Goal: Task Accomplishment & Management: Use online tool/utility

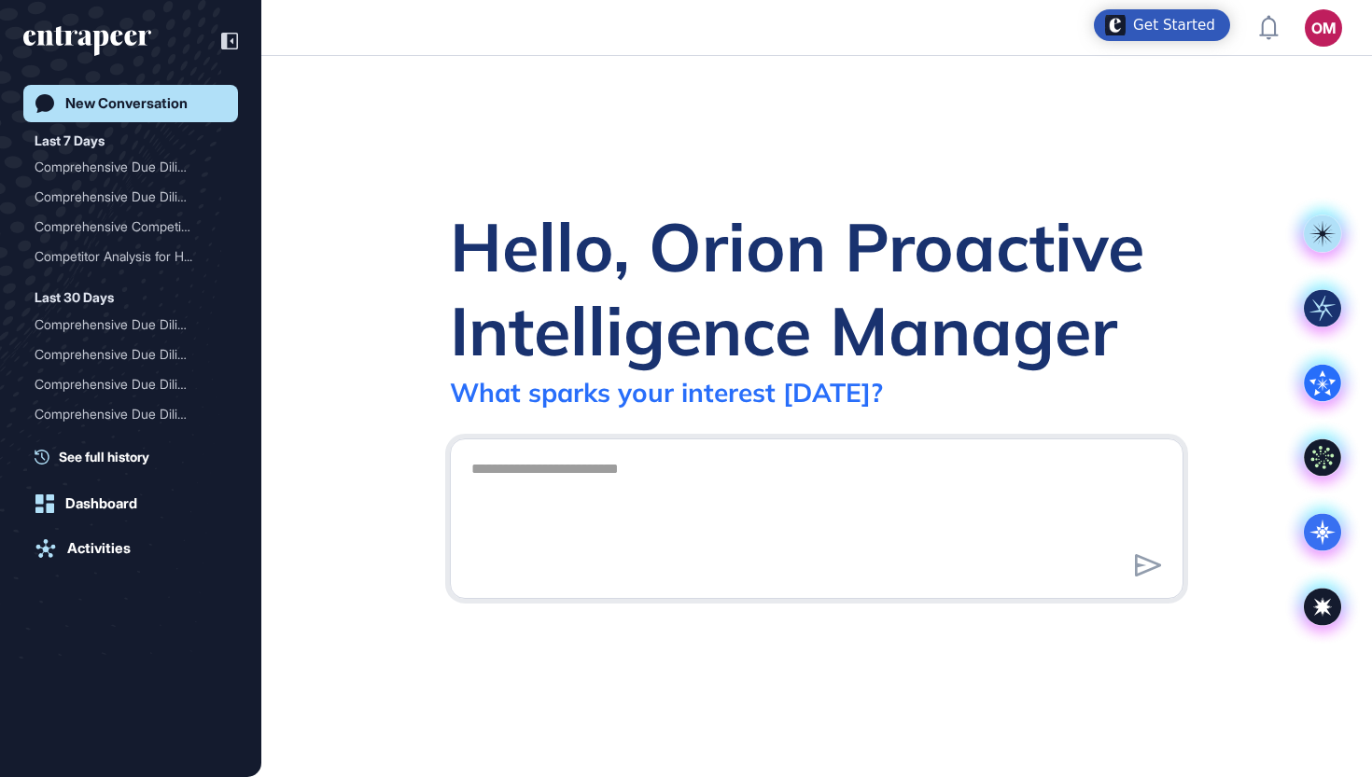
scroll to position [1, 1]
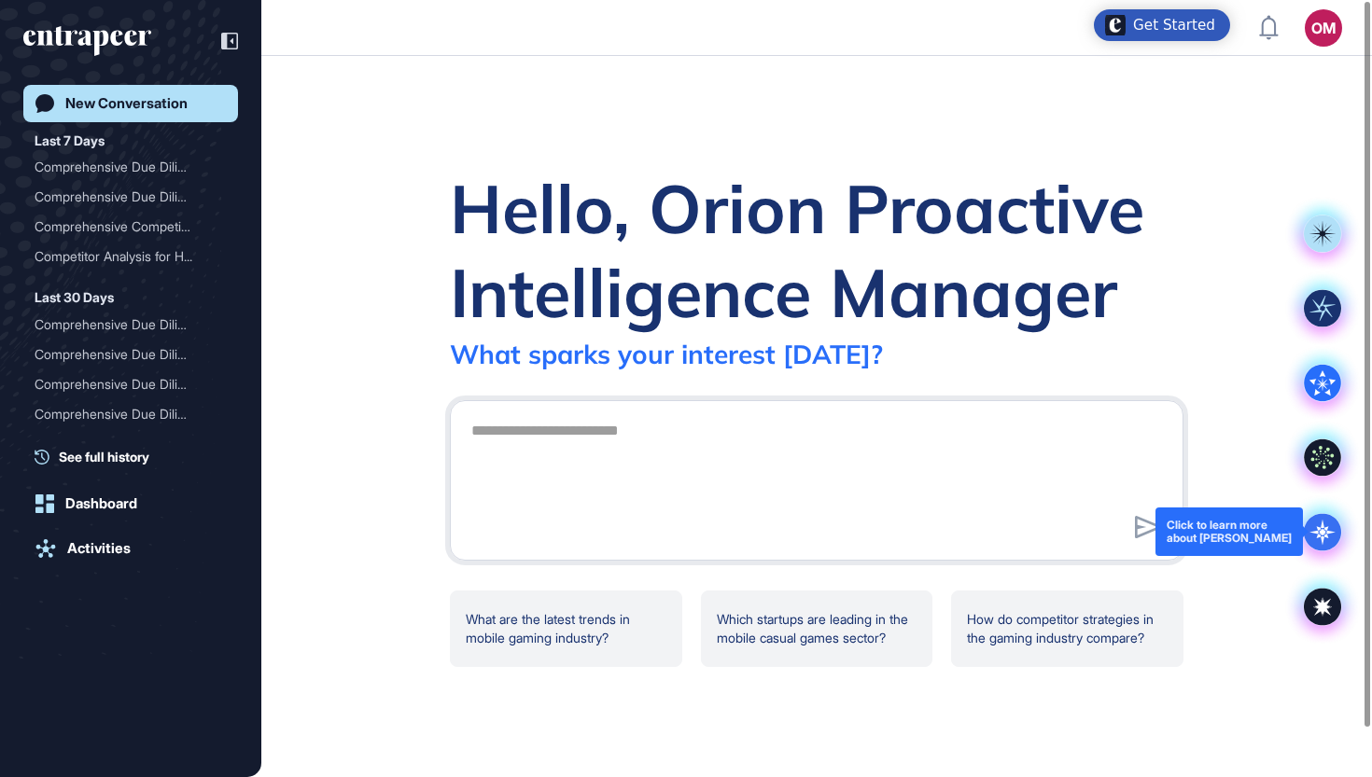
click at [1333, 523] on icon at bounding box center [1321, 531] width 37 height 37
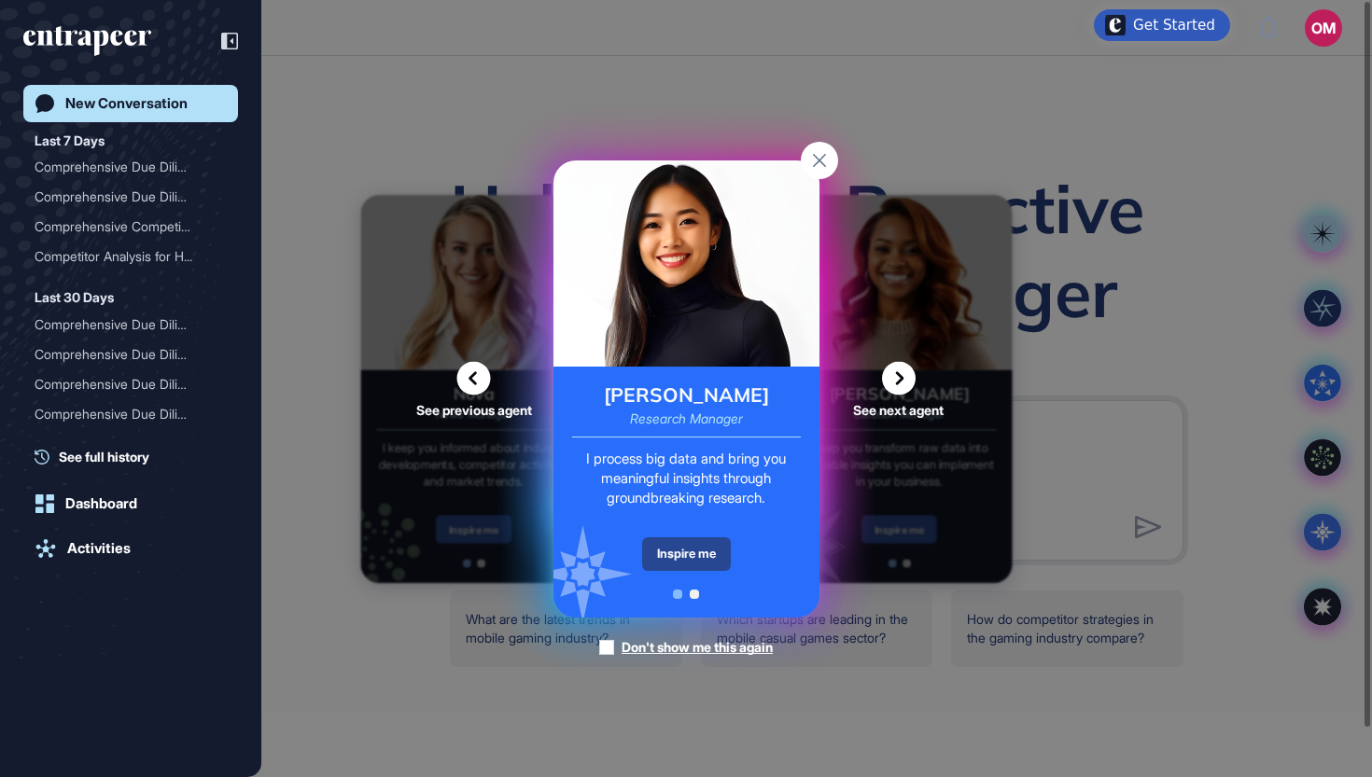
click at [695, 558] on div "Inspire me" at bounding box center [686, 554] width 89 height 34
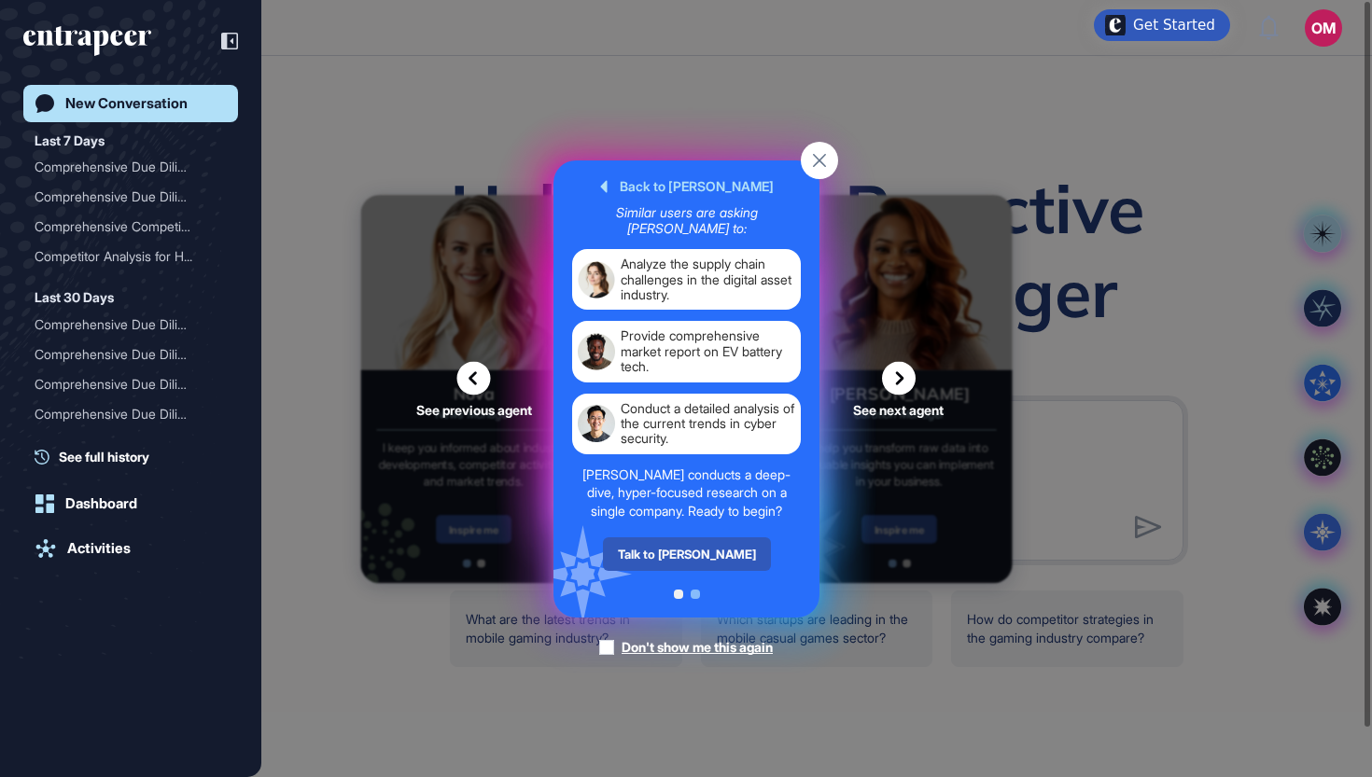
click at [695, 558] on div "Talk to Reese" at bounding box center [686, 554] width 168 height 34
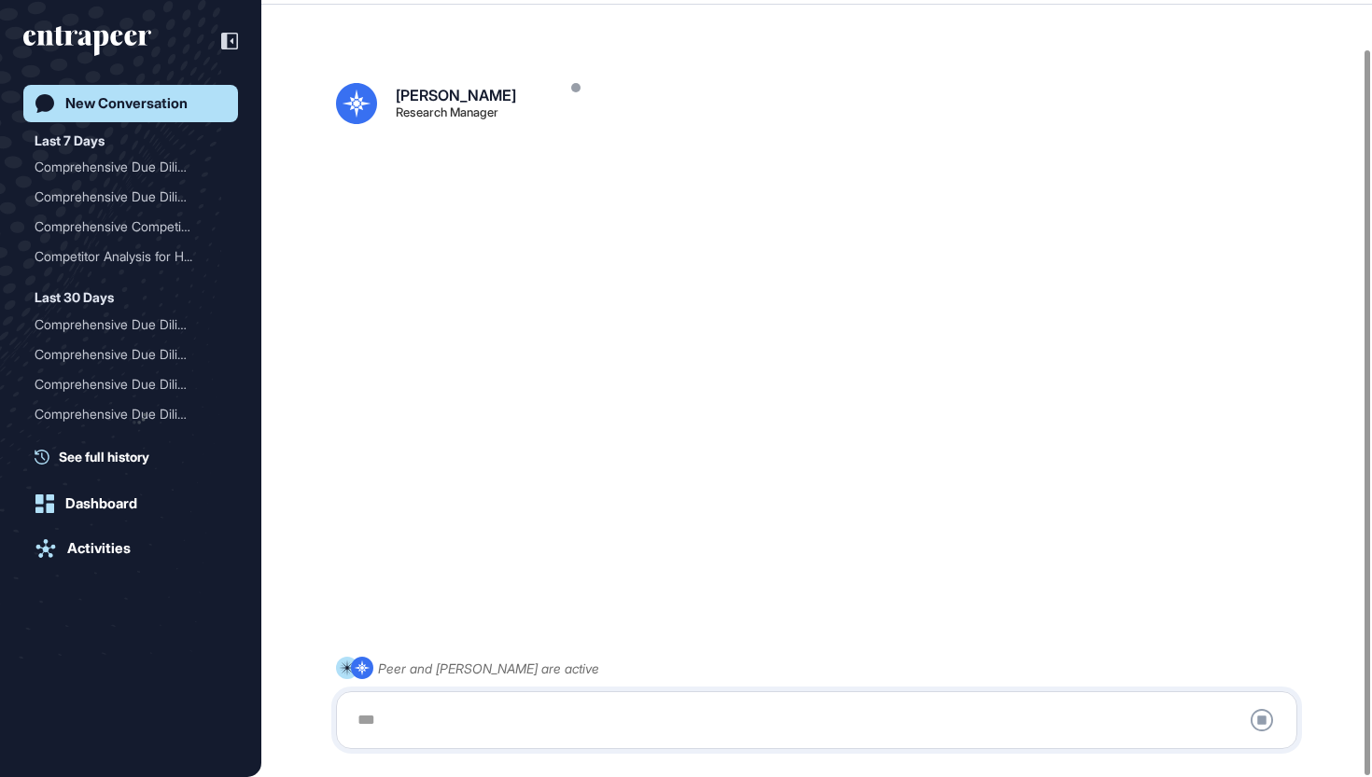
scroll to position [52, 0]
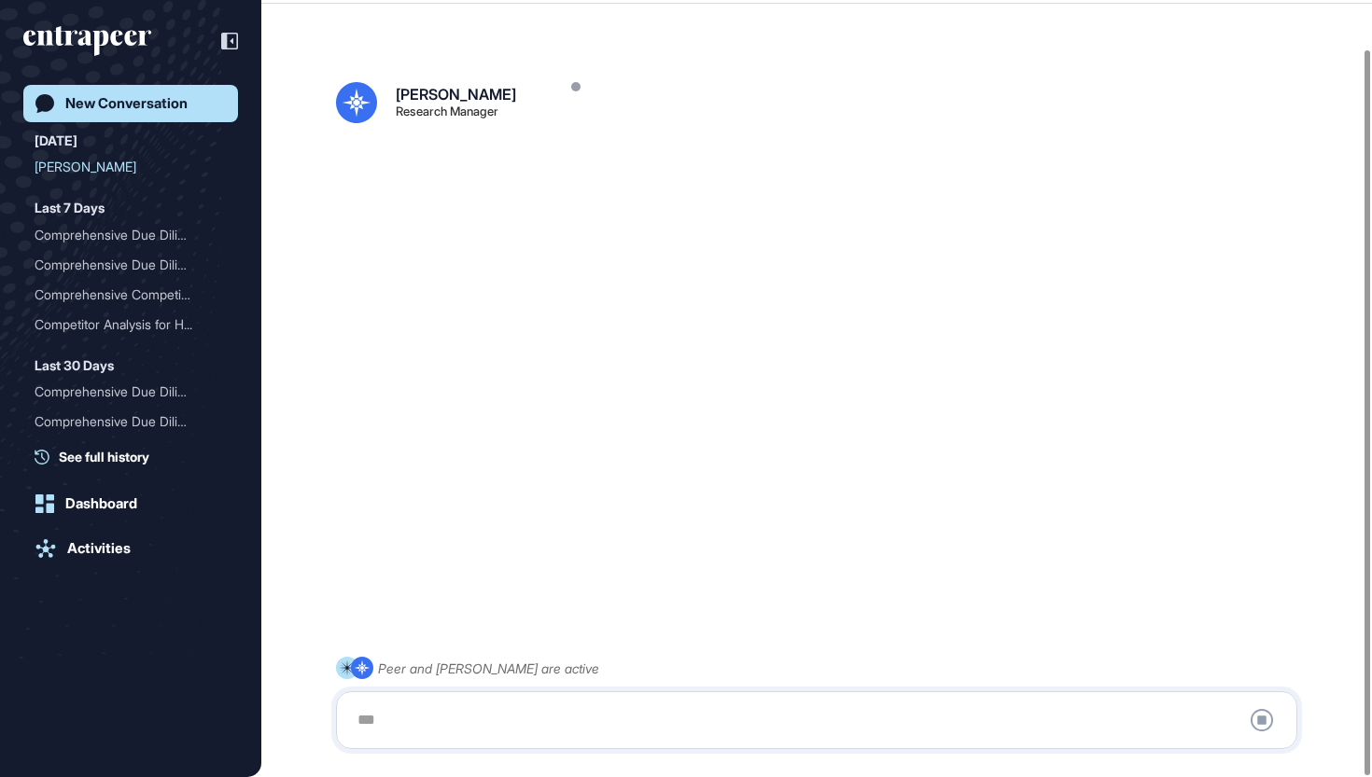
click at [545, 723] on div at bounding box center [816, 720] width 940 height 37
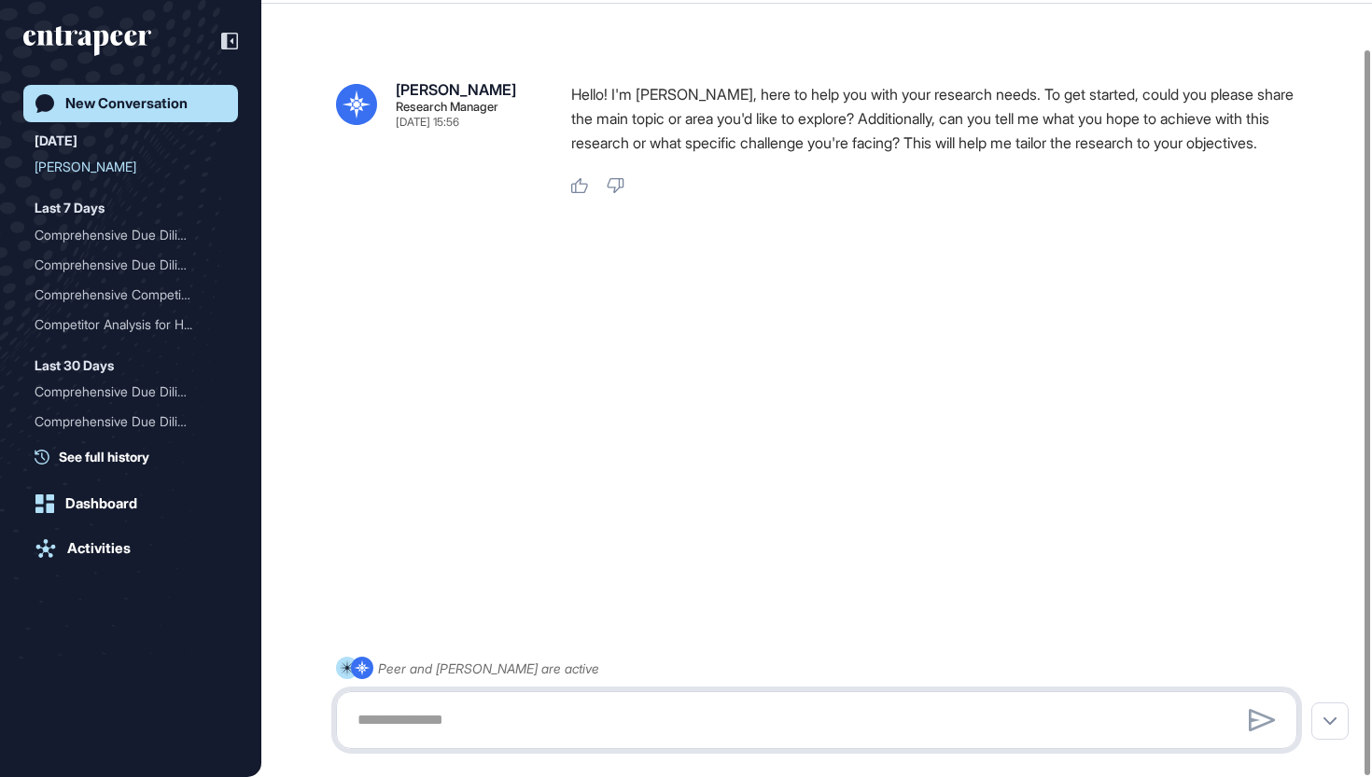
click at [517, 710] on textarea at bounding box center [816, 720] width 940 height 37
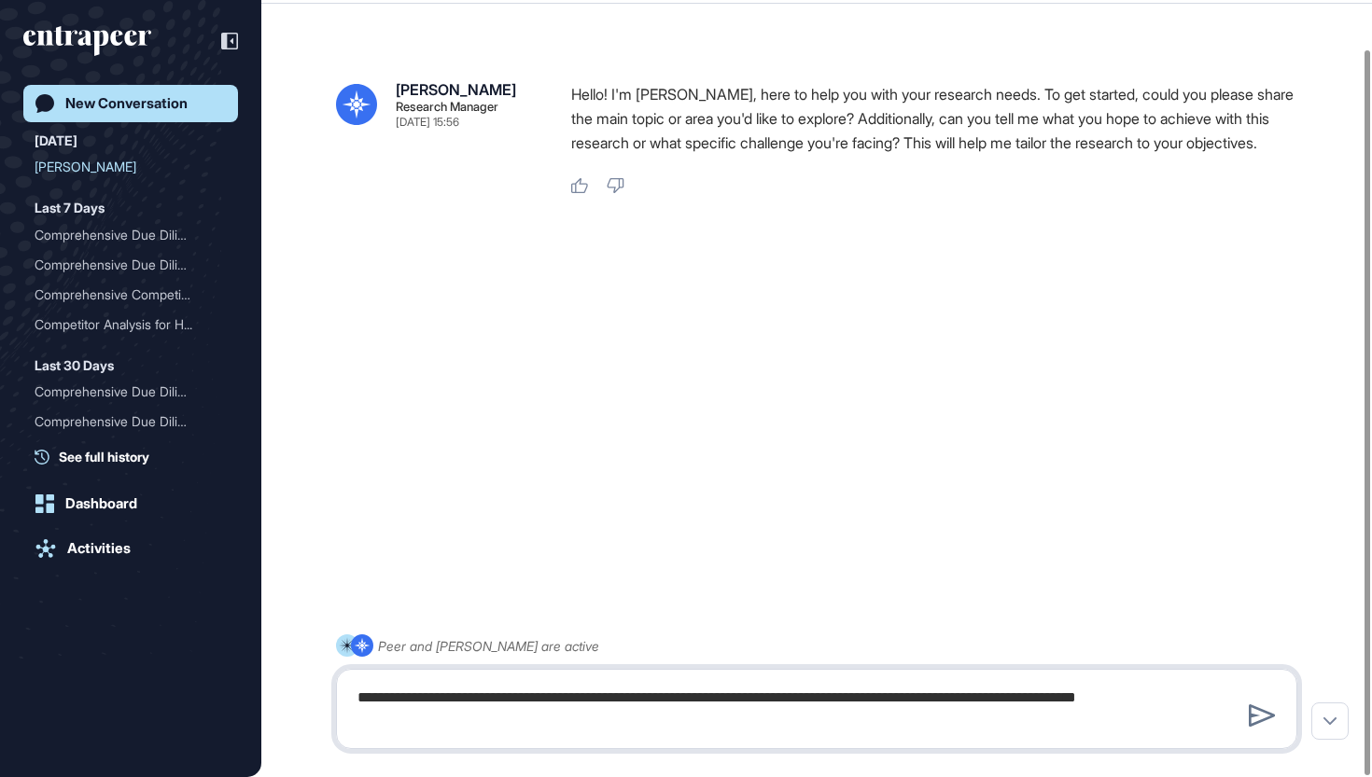
type textarea "**********"
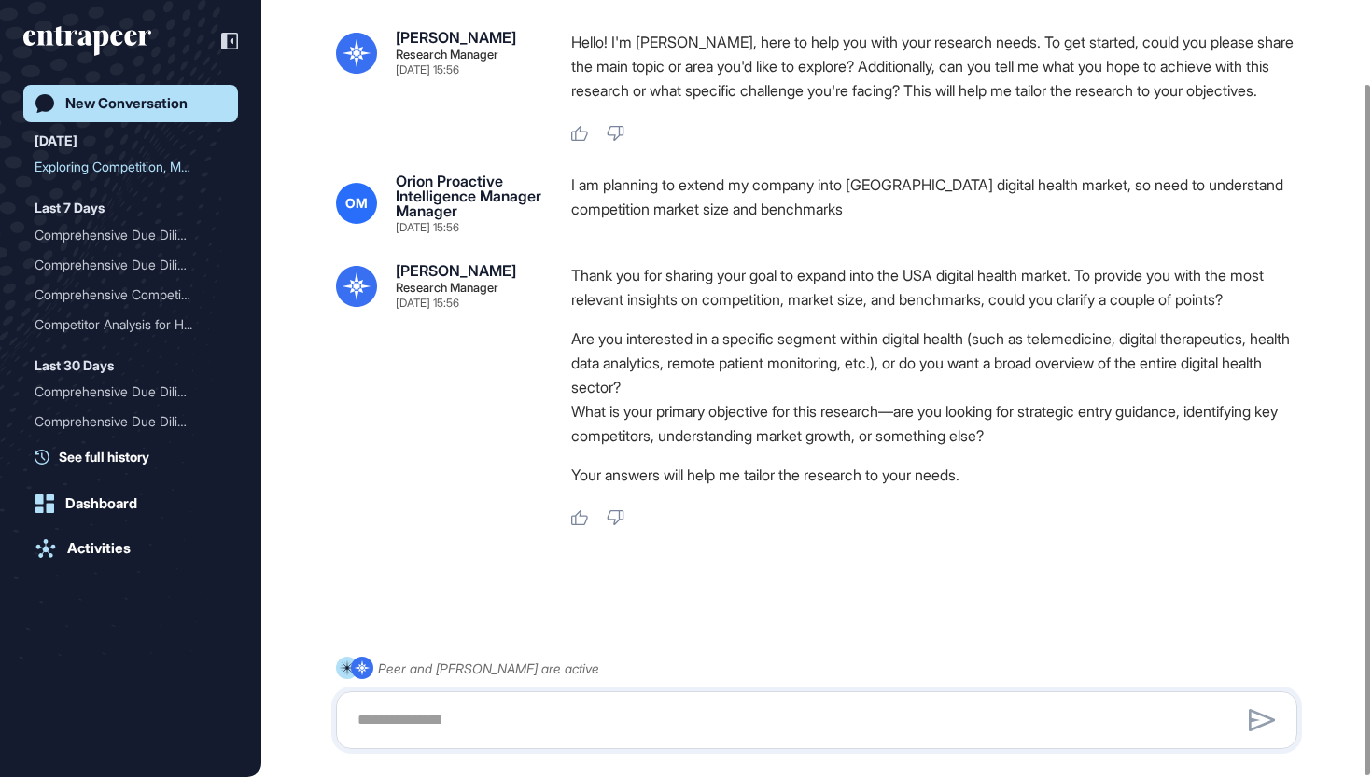
scroll to position [93, 0]
click at [834, 707] on textarea at bounding box center [816, 720] width 940 height 37
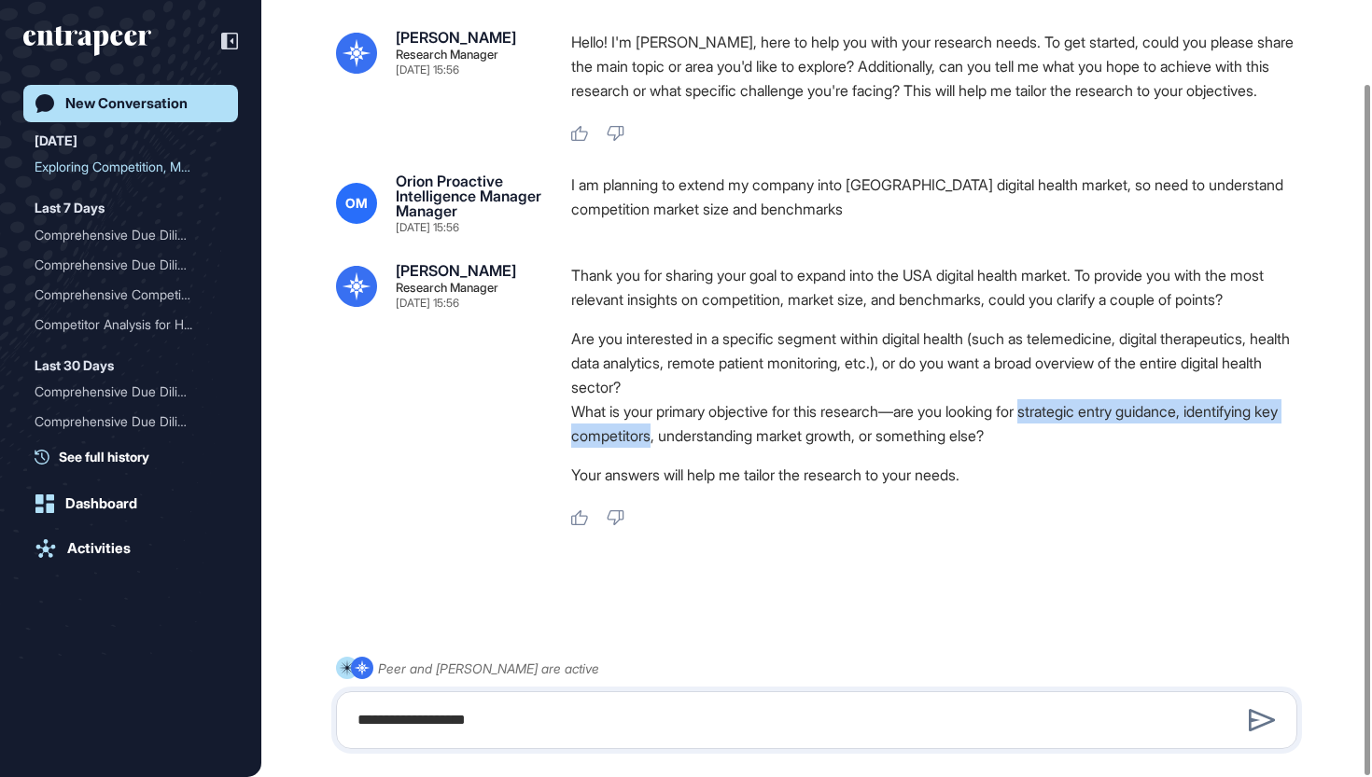
drag, startPoint x: 1056, startPoint y: 408, endPoint x: 685, endPoint y: 439, distance: 372.6
click at [685, 439] on li "What is your primary objective for this research—are you looking for strategic …" at bounding box center [941, 423] width 741 height 49
copy li "strategic entry guidance, identifying key competitors"
click at [565, 727] on textarea "**********" at bounding box center [816, 720] width 940 height 37
paste textarea "**********"
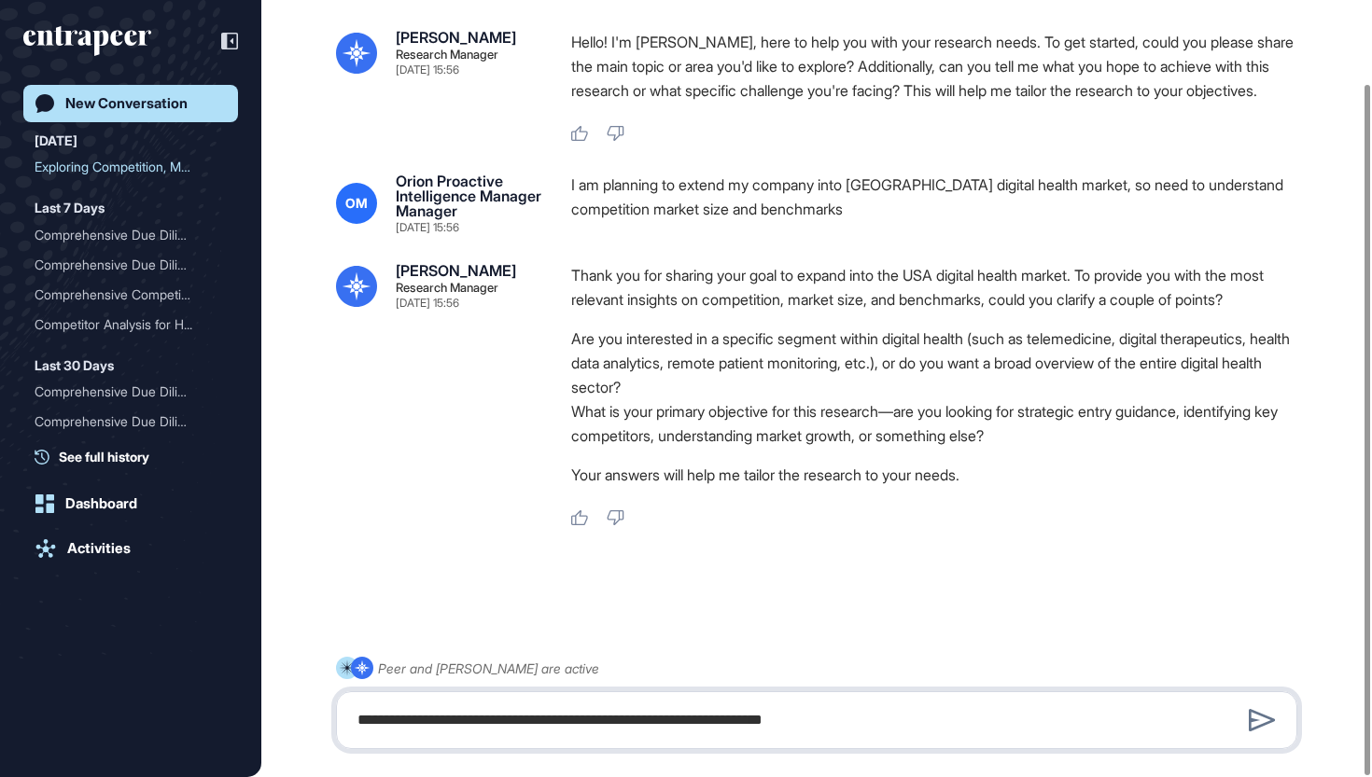
click at [488, 724] on textarea "**********" at bounding box center [816, 720] width 940 height 37
click at [368, 726] on textarea "**********" at bounding box center [816, 720] width 940 height 37
drag, startPoint x: 508, startPoint y: 721, endPoint x: 510, endPoint y: 747, distance: 26.2
click at [508, 721] on textarea "**********" at bounding box center [816, 720] width 940 height 37
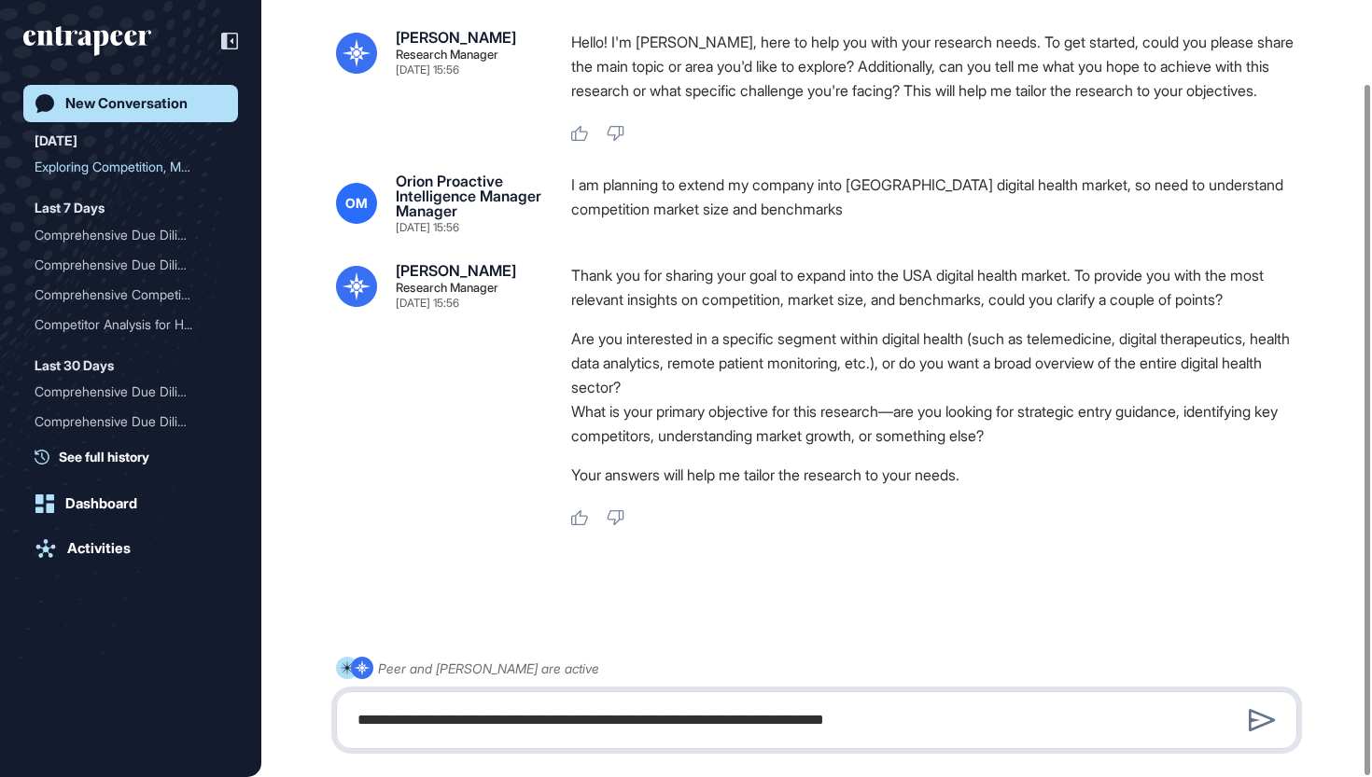
type textarea "**********"
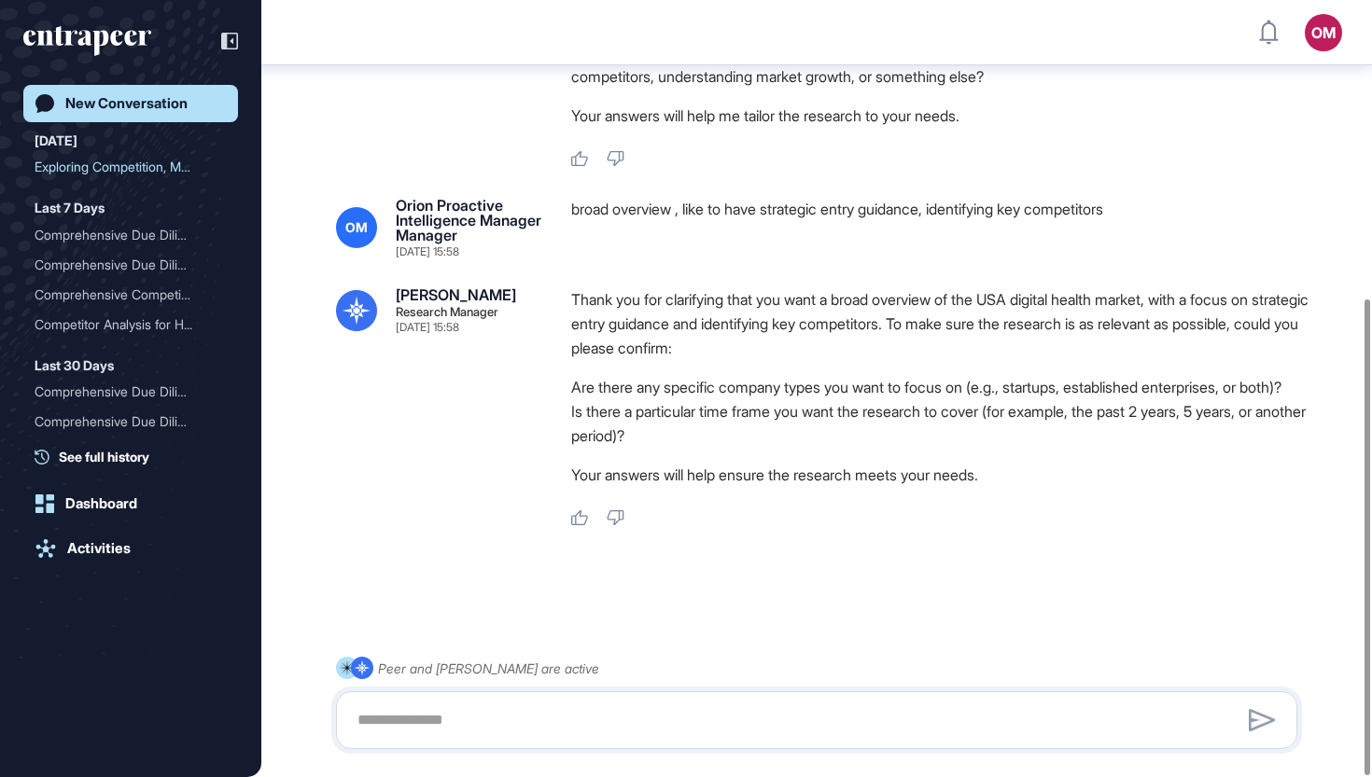
scroll to position [486, 0]
click at [728, 733] on textarea at bounding box center [816, 720] width 940 height 37
type textarea "*"
type textarea "**********"
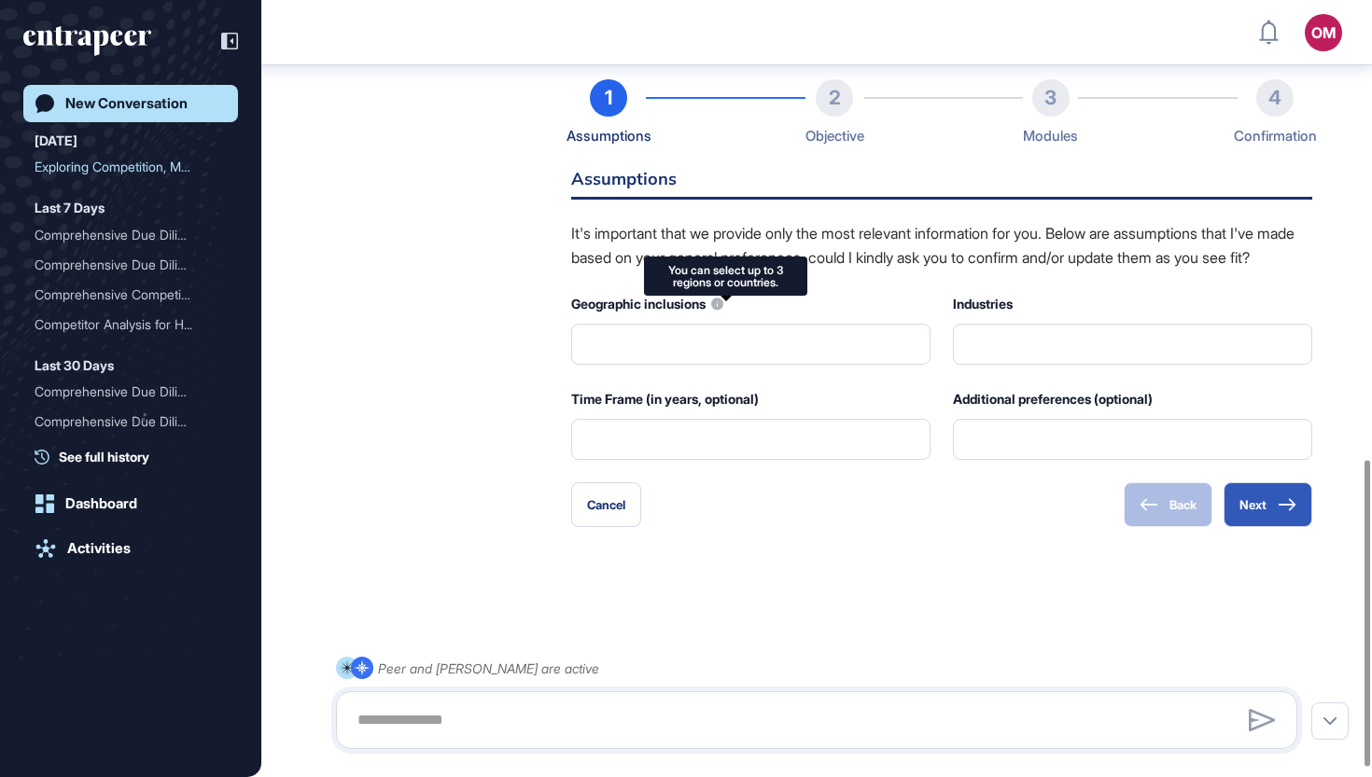
scroll to position [1185, 0]
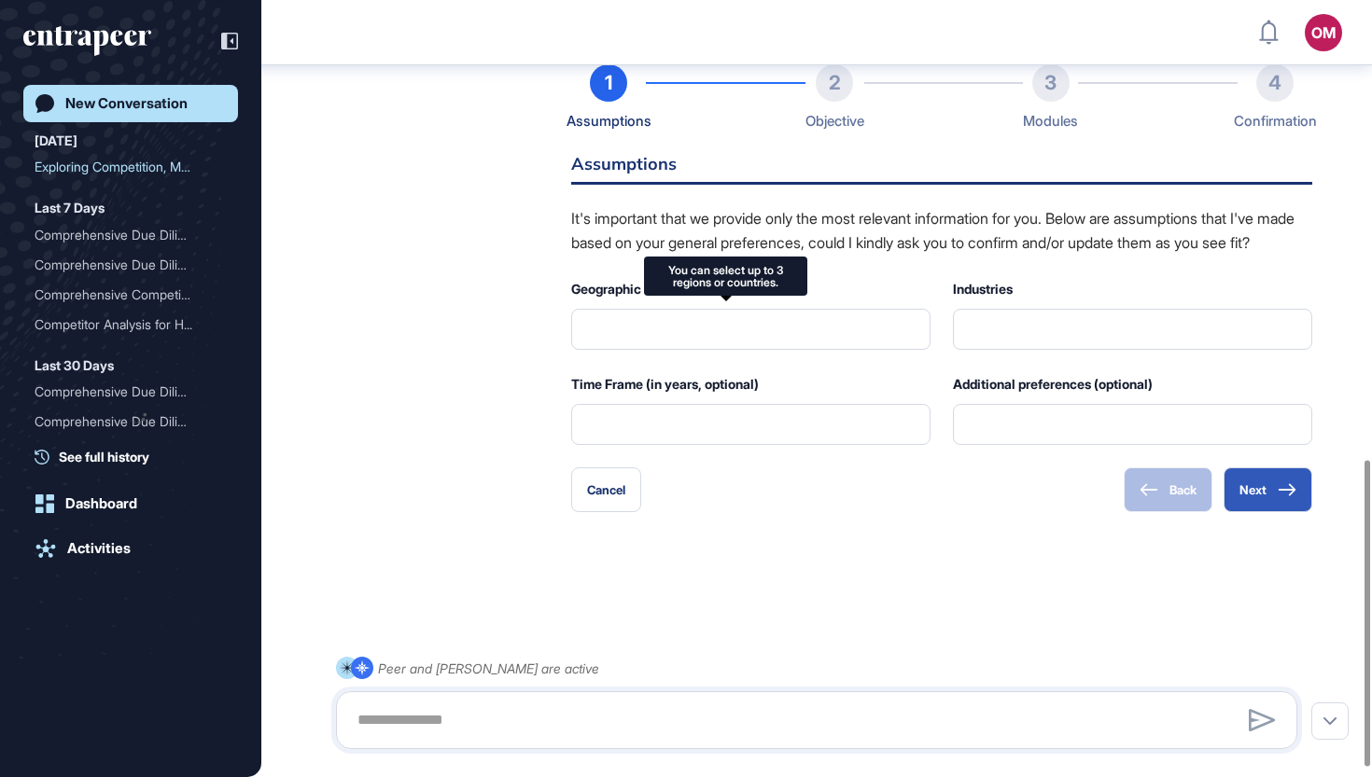
type input "**********"
type input "*"
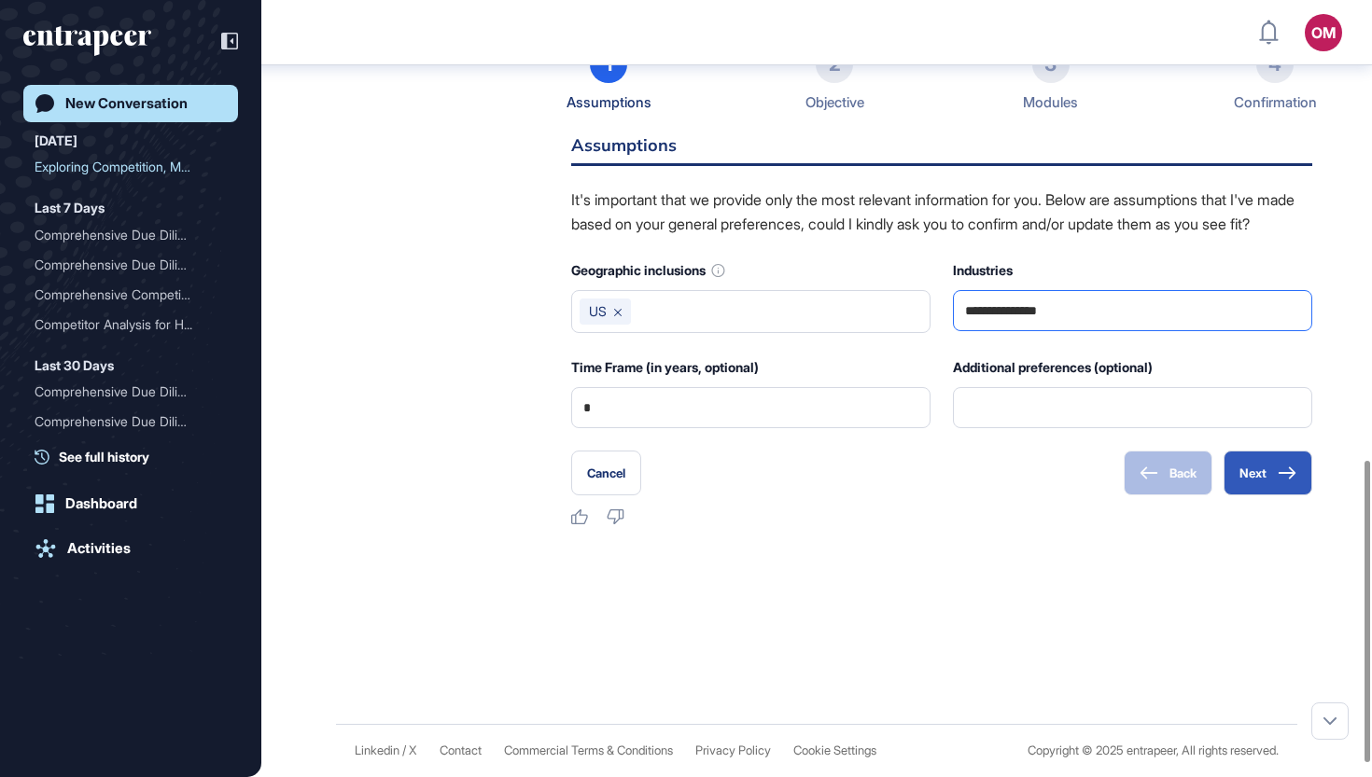
click at [1133, 330] on input "**********" at bounding box center [1132, 310] width 335 height 39
type input "**********"
click at [1234, 495] on button "Next" at bounding box center [1267, 473] width 89 height 45
click at [1261, 495] on button "Next" at bounding box center [1267, 473] width 89 height 45
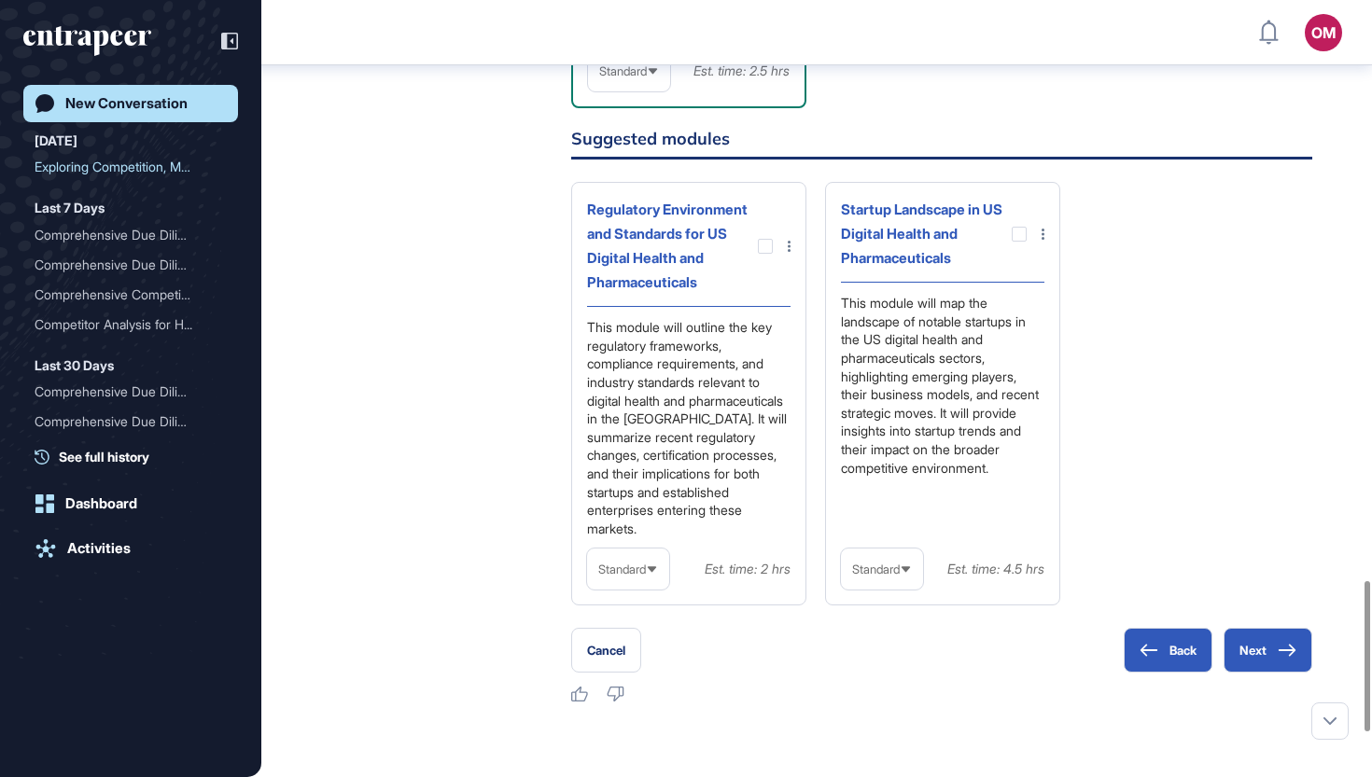
scroll to position [3002, 0]
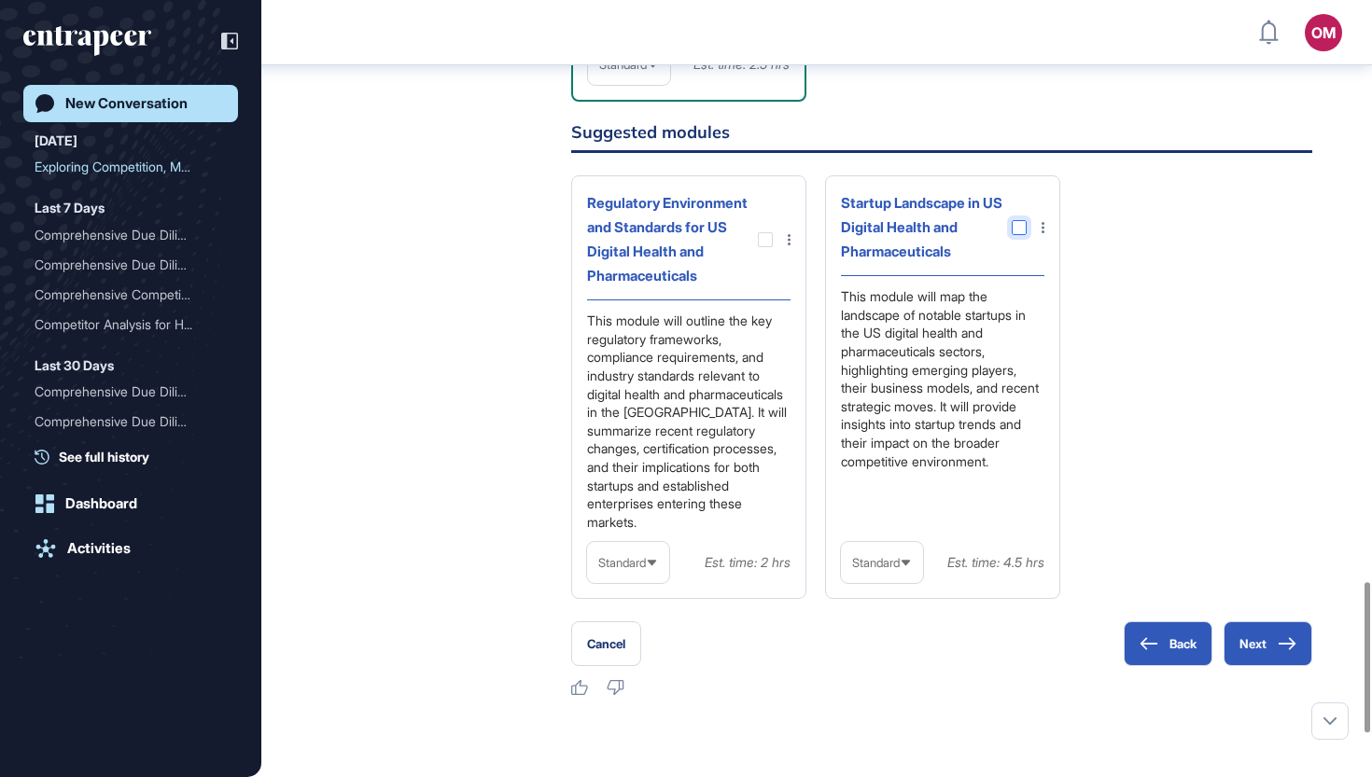
click at [1014, 235] on div at bounding box center [1018, 227] width 15 height 15
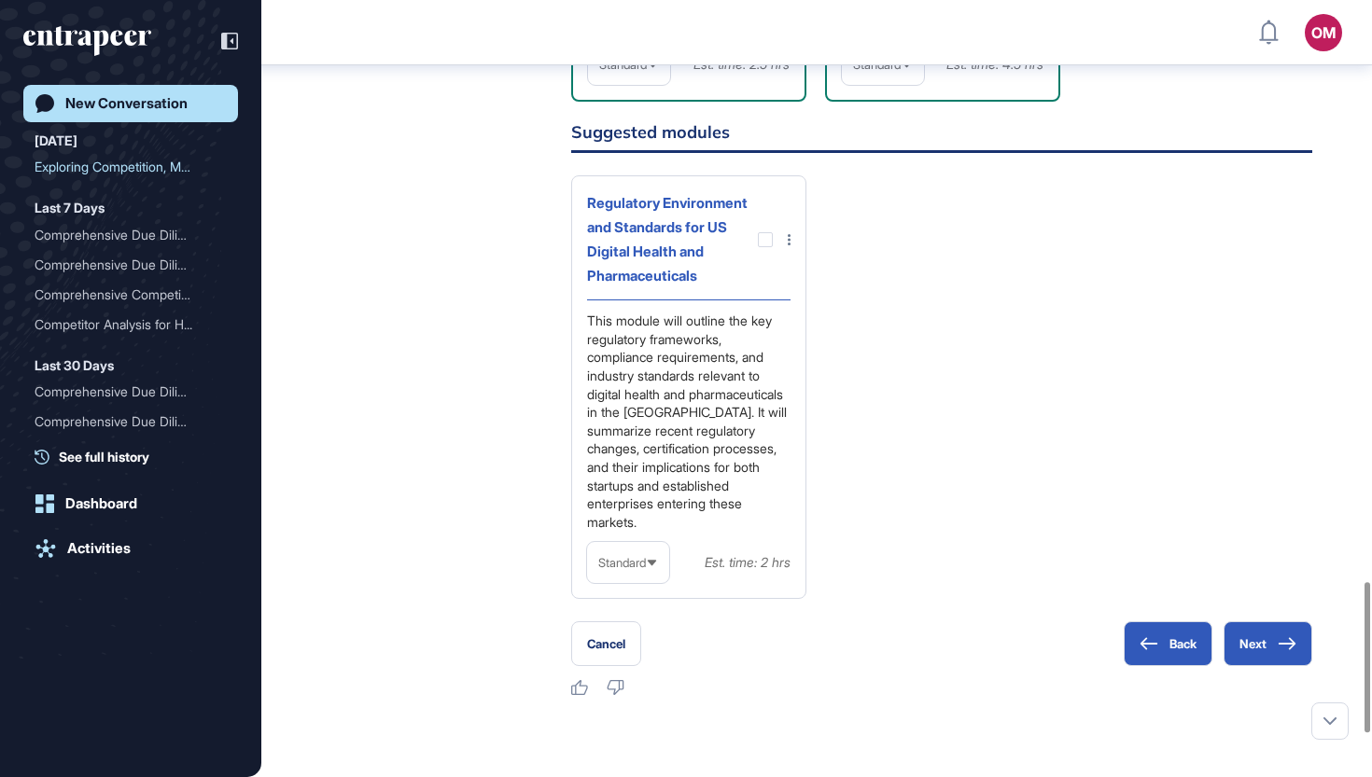
click at [889, 83] on div "Standard" at bounding box center [883, 65] width 82 height 36
click at [874, 202] on li "In-depth" at bounding box center [882, 183] width 71 height 37
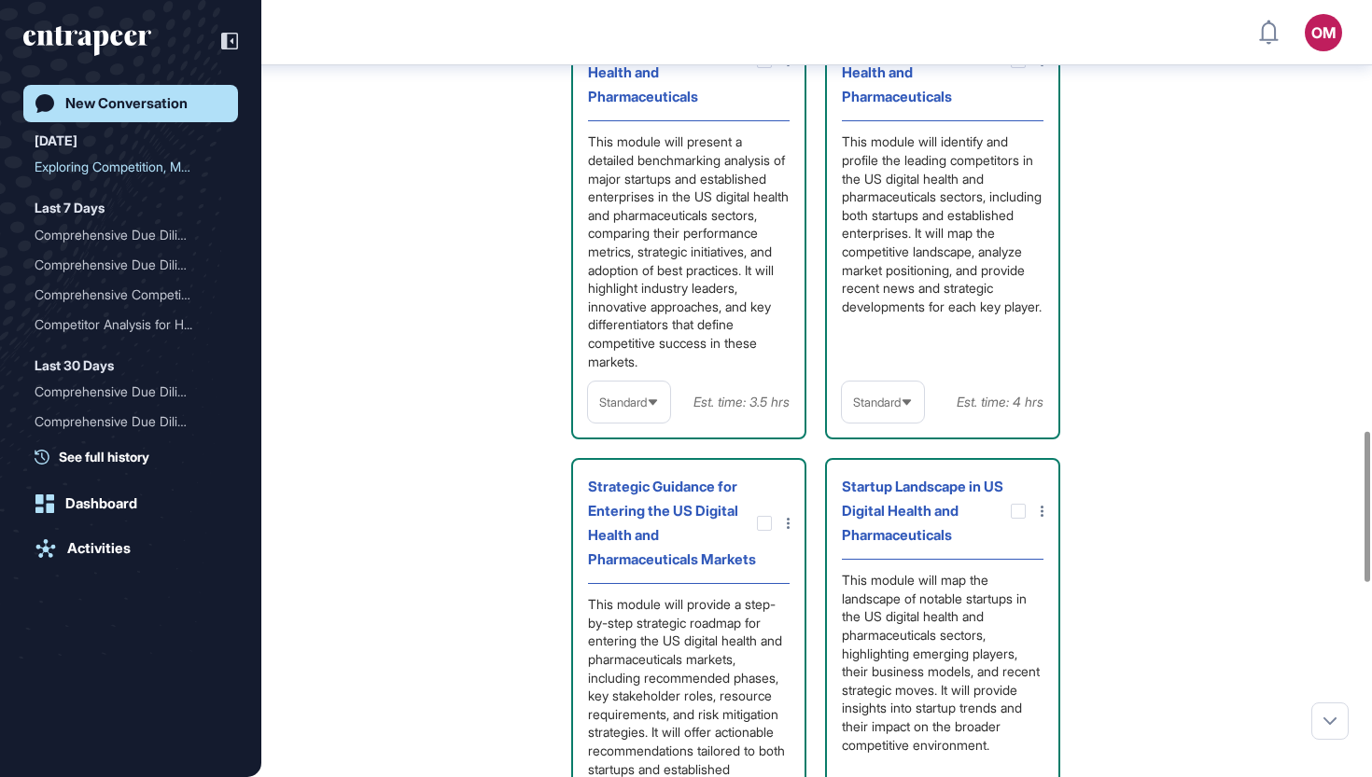
scroll to position [2222, 0]
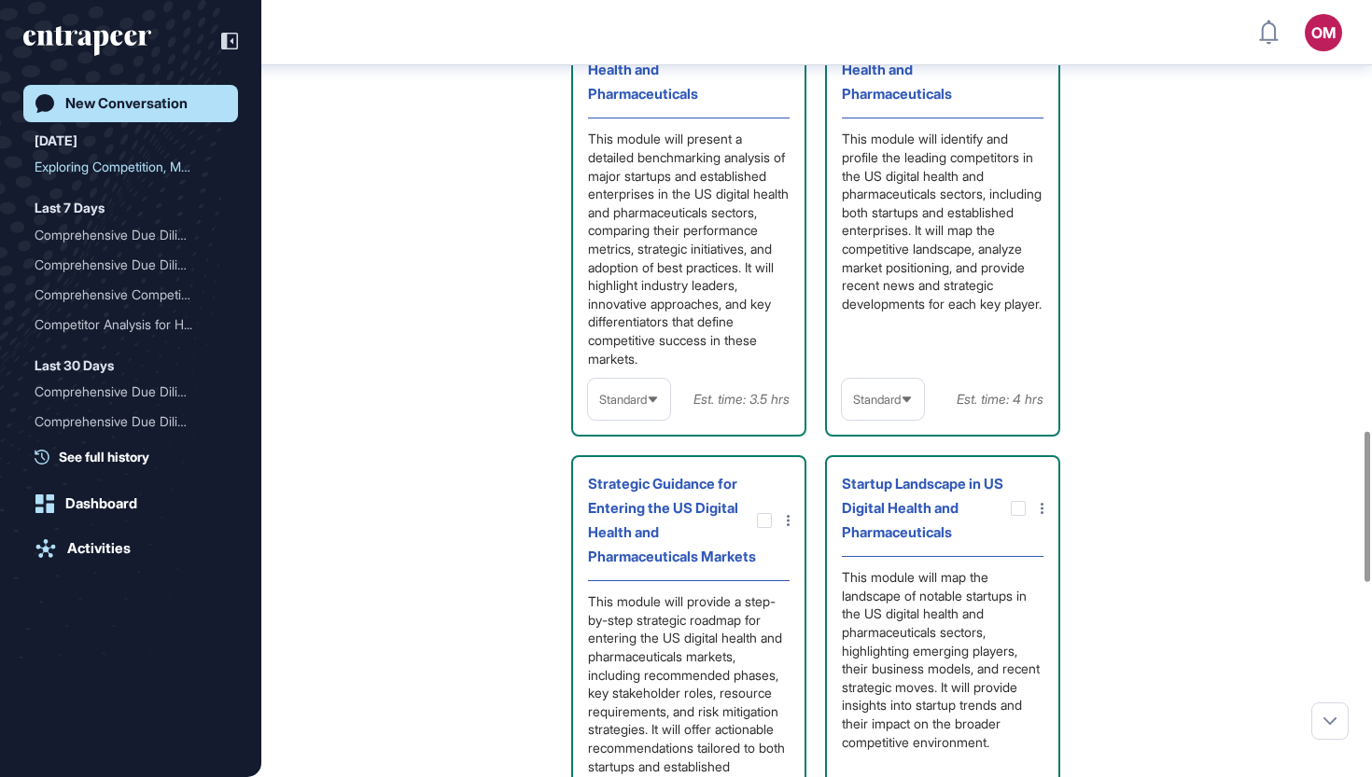
click at [873, 418] on div "Standard" at bounding box center [883, 400] width 82 height 36
click at [864, 537] on li "In-depth" at bounding box center [882, 518] width 71 height 37
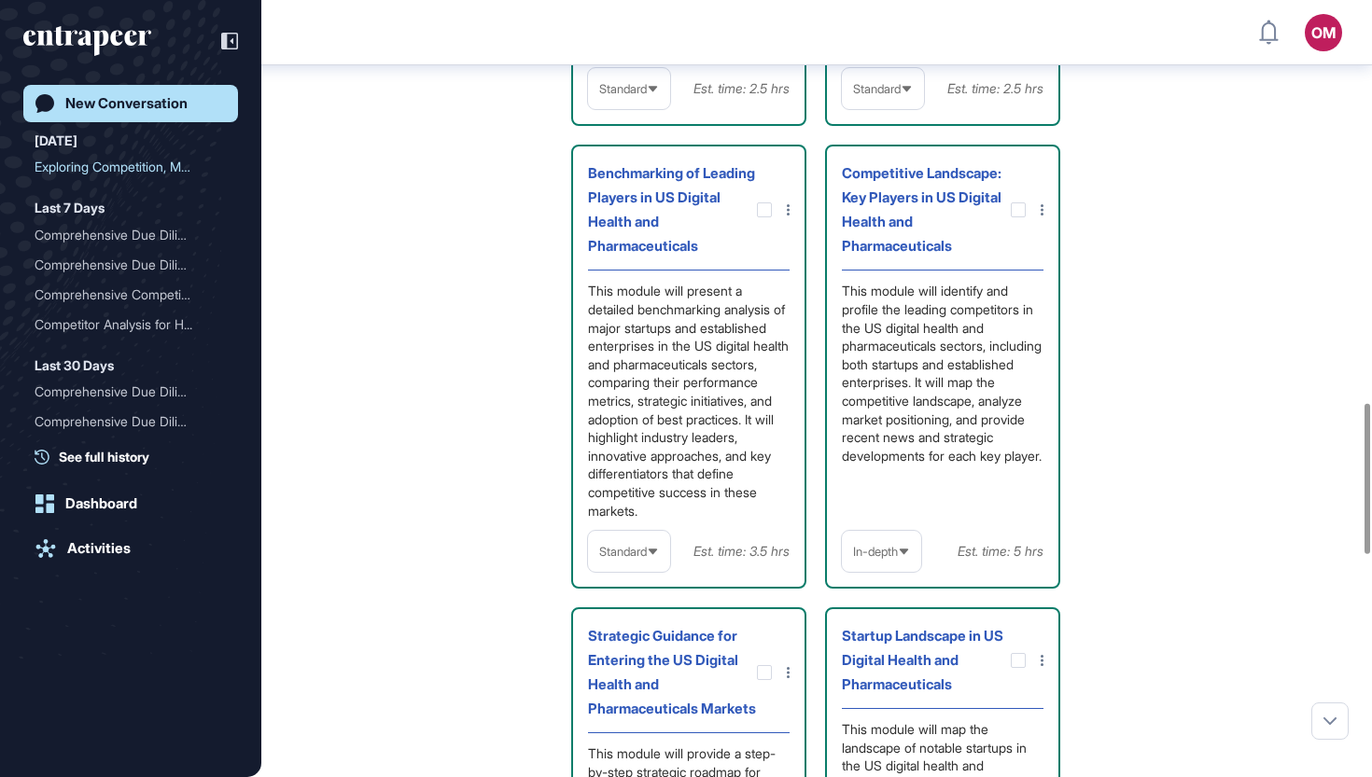
scroll to position [2069, 0]
click at [630, 571] on div "Standard" at bounding box center [629, 553] width 82 height 36
click at [635, 690] on li "In-depth" at bounding box center [628, 671] width 71 height 37
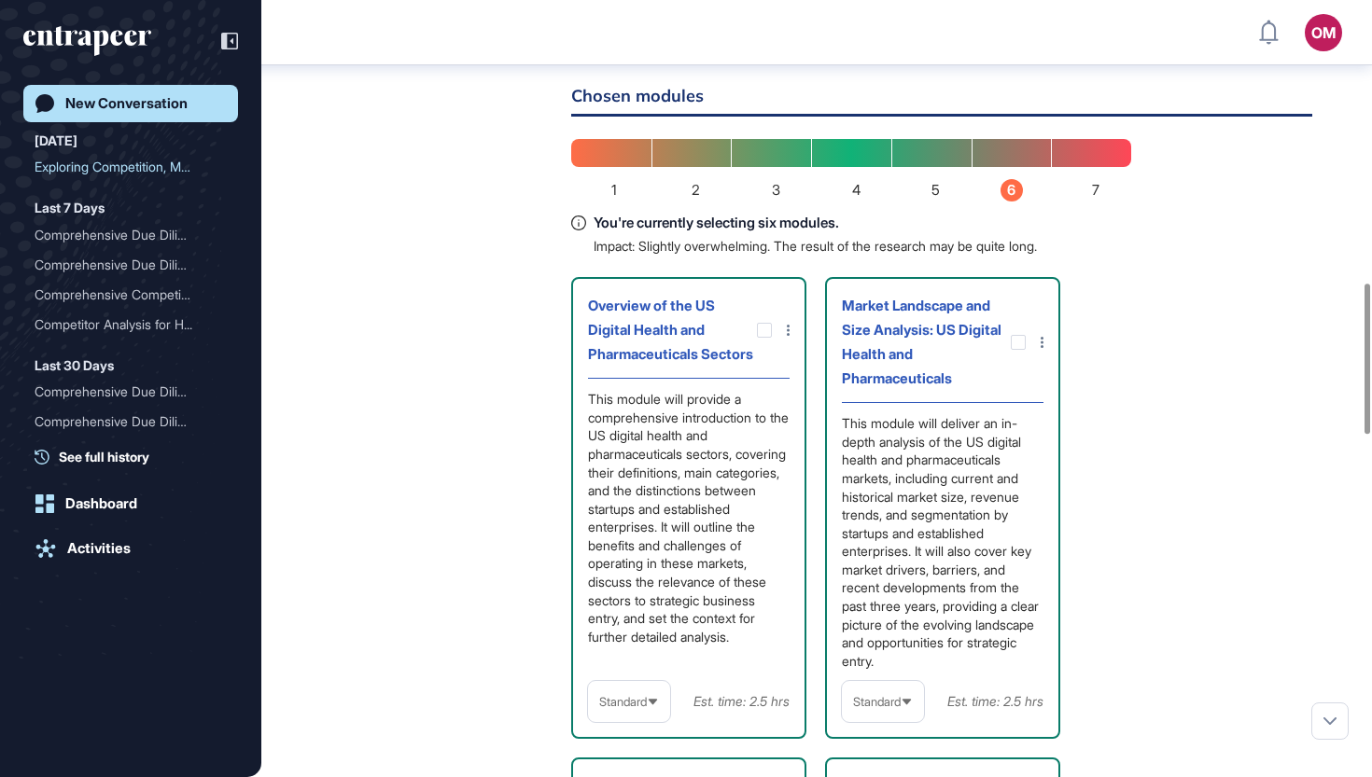
scroll to position [1463, 0]
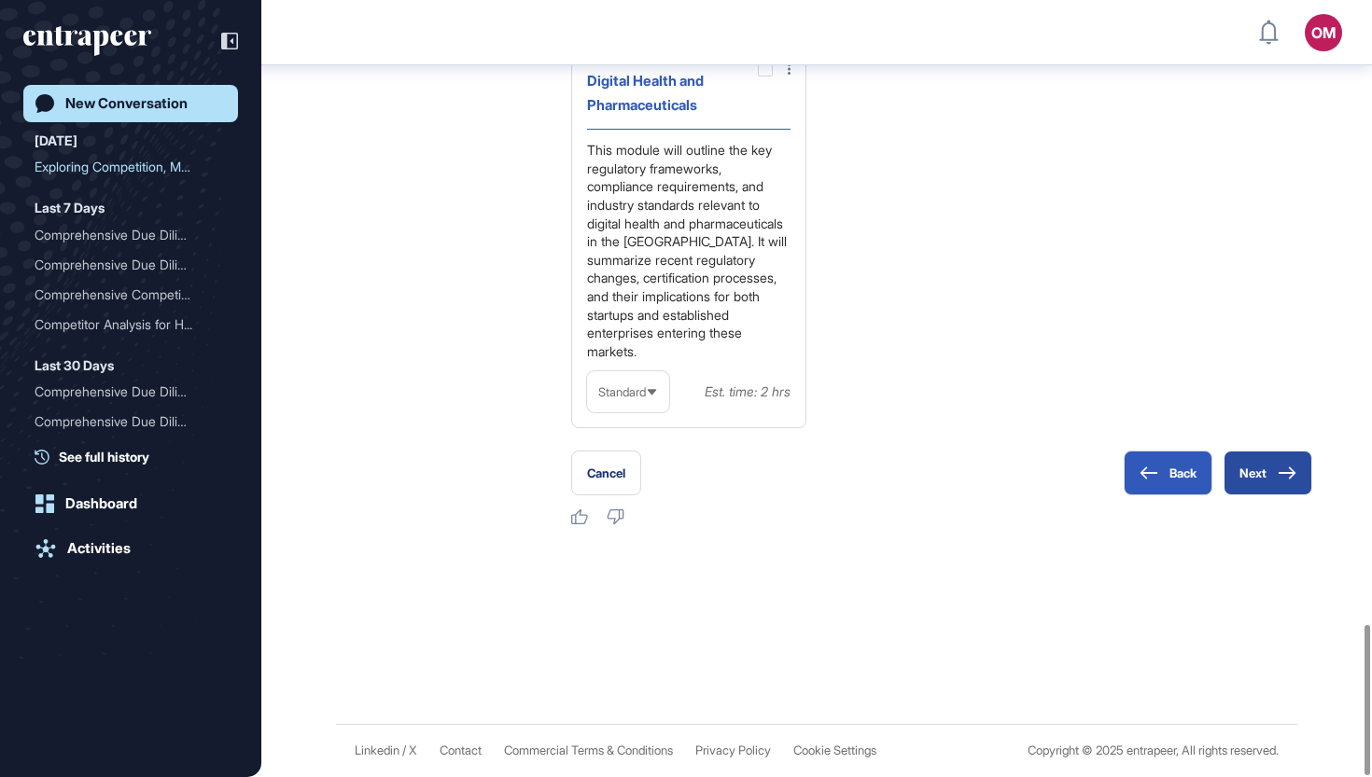
click at [1277, 477] on icon at bounding box center [1286, 473] width 19 height 13
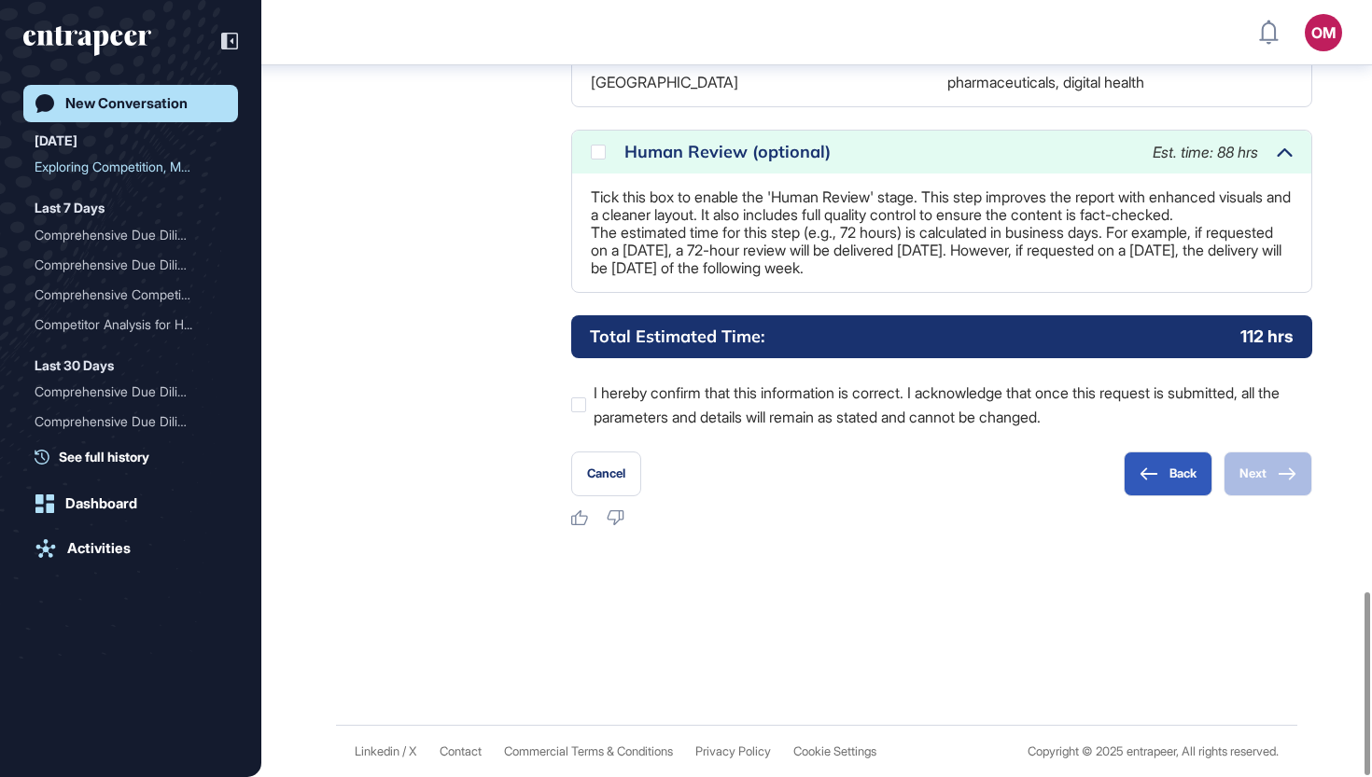
click at [588, 132] on div "Human Review (optional) Est. time: 88 hrs" at bounding box center [941, 152] width 739 height 43
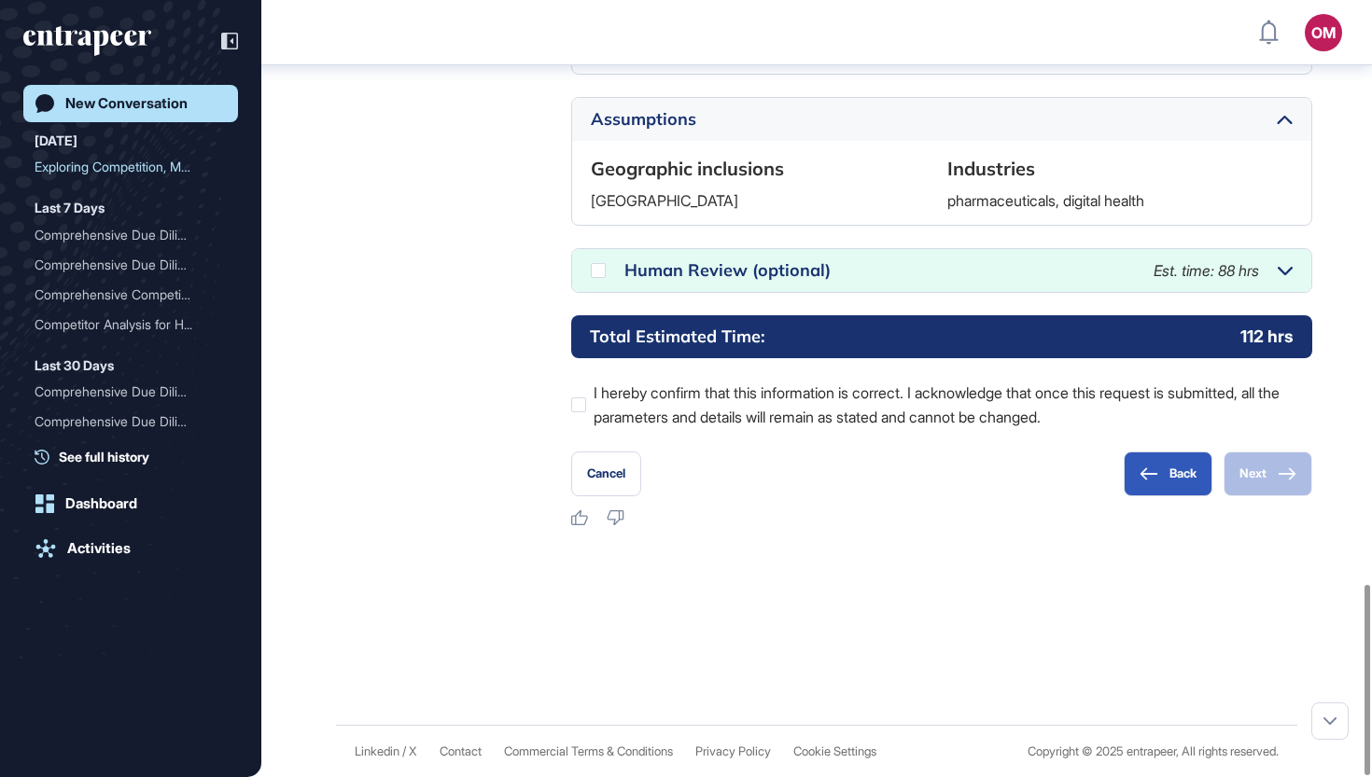
scroll to position [2375, 0]
click at [0, 0] on icon at bounding box center [0, 0] width 0 height 0
click at [755, 400] on label "I hereby confirm that this information is correct. I acknowledge that once this…" at bounding box center [941, 405] width 741 height 49
click at [1271, 478] on button "Next" at bounding box center [1267, 474] width 89 height 45
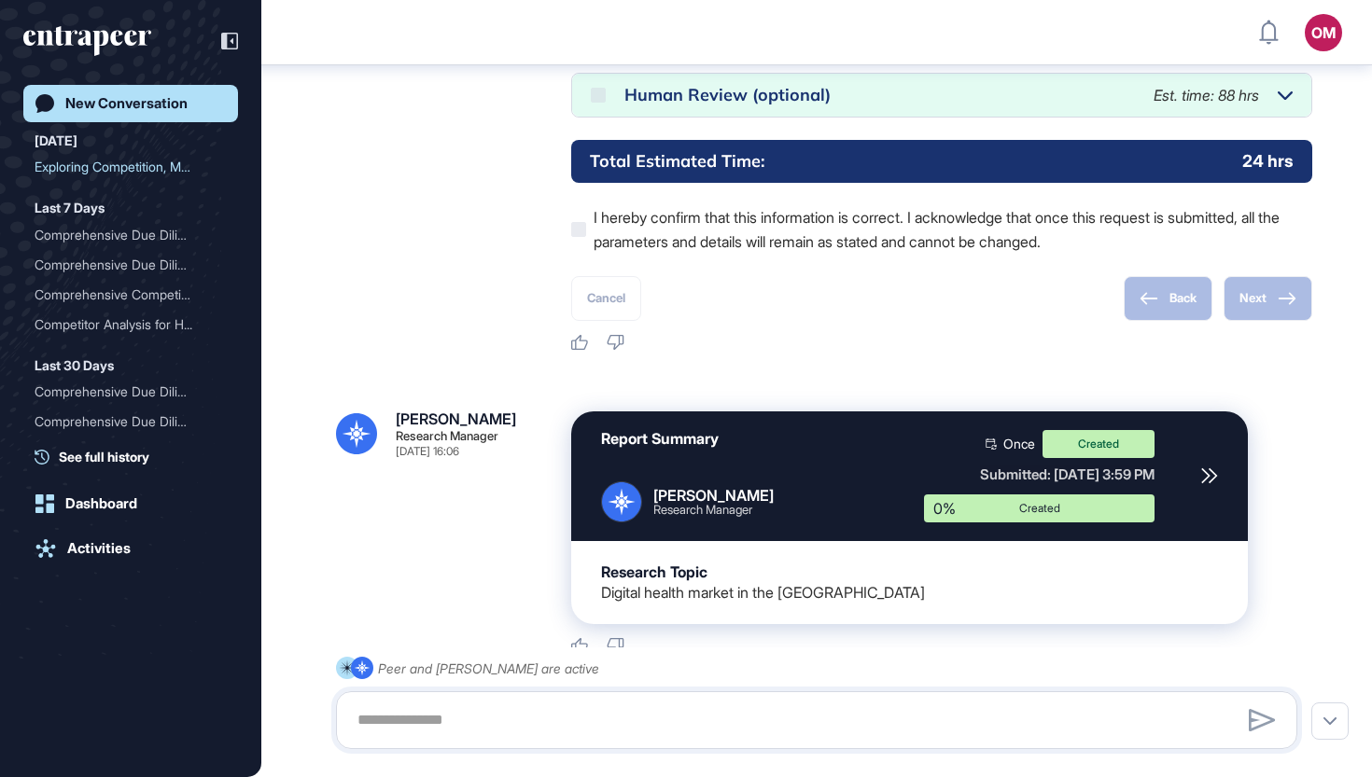
scroll to position [2582, 0]
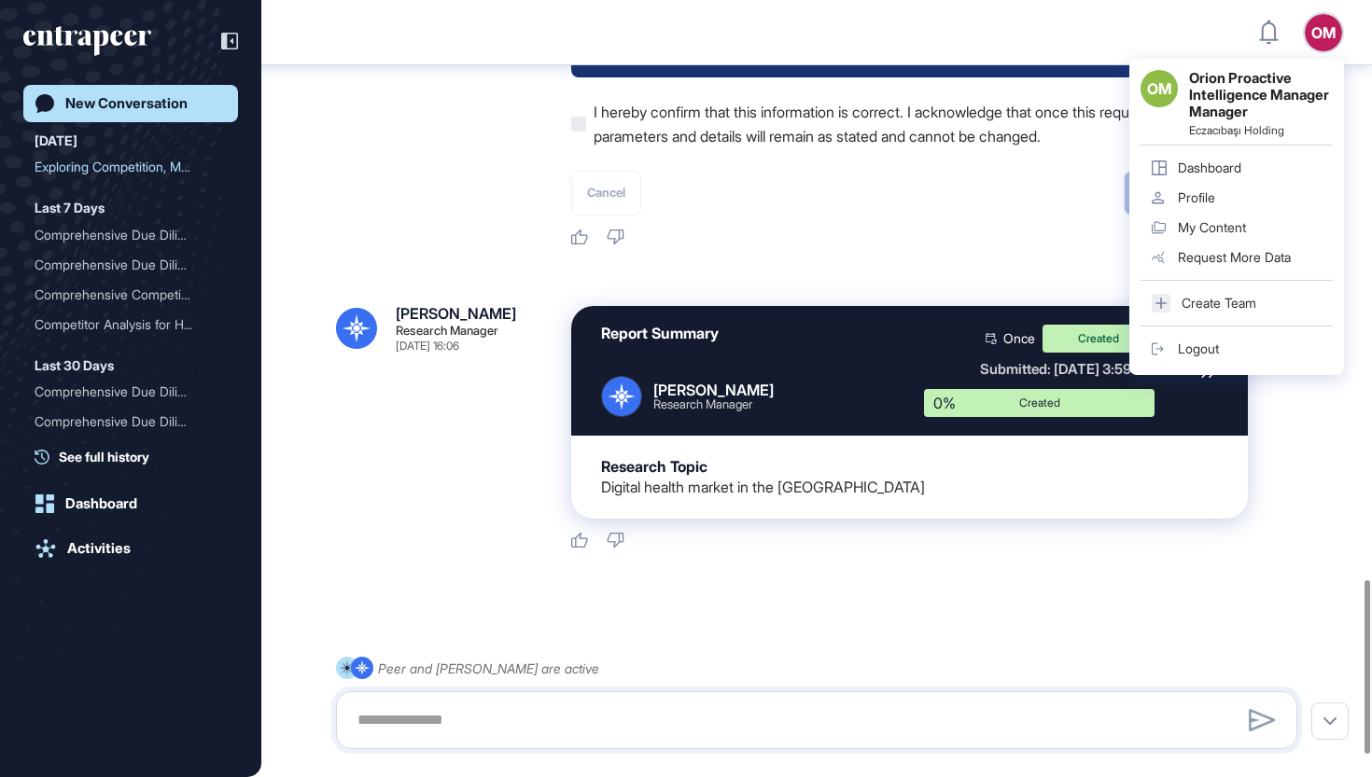
click at [1228, 346] on link "Logout" at bounding box center [1236, 349] width 192 height 30
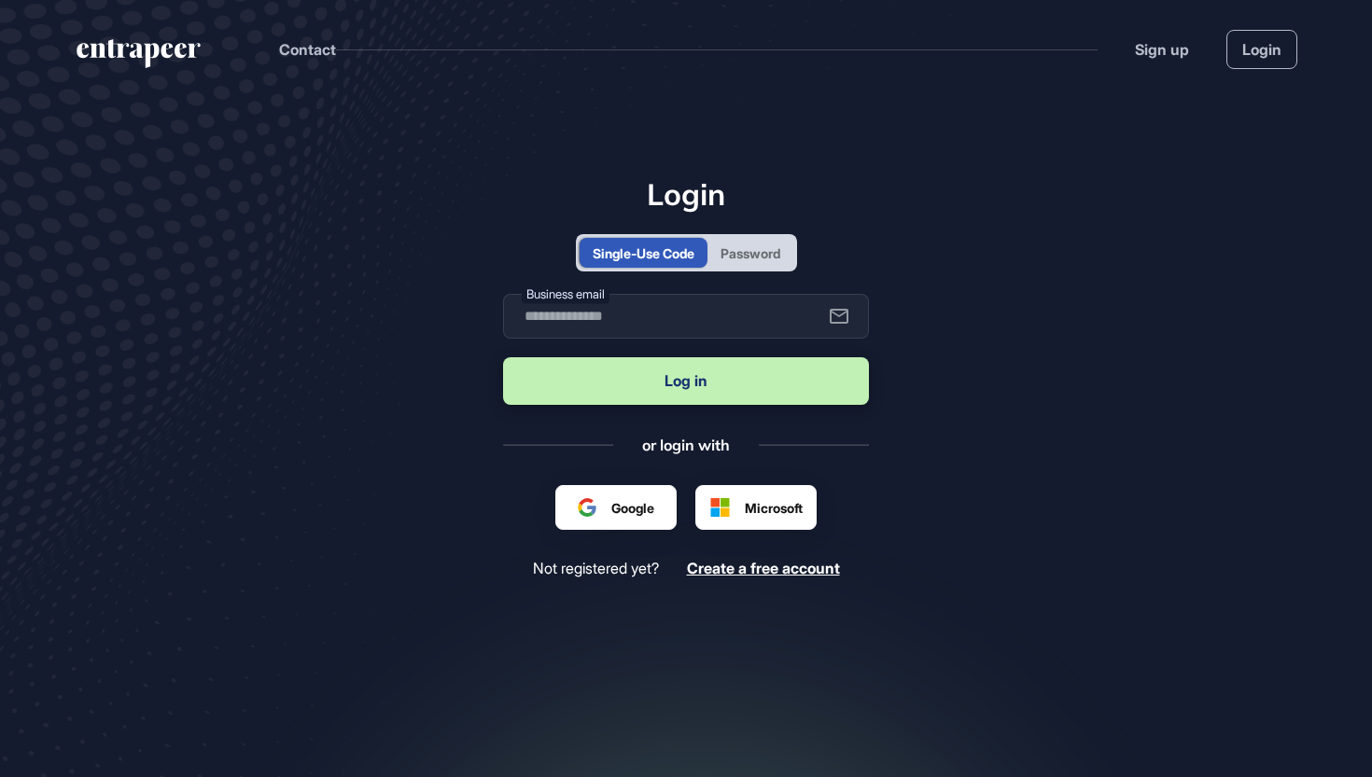
scroll to position [1, 1]
click at [745, 244] on div "Password" at bounding box center [750, 254] width 60 height 20
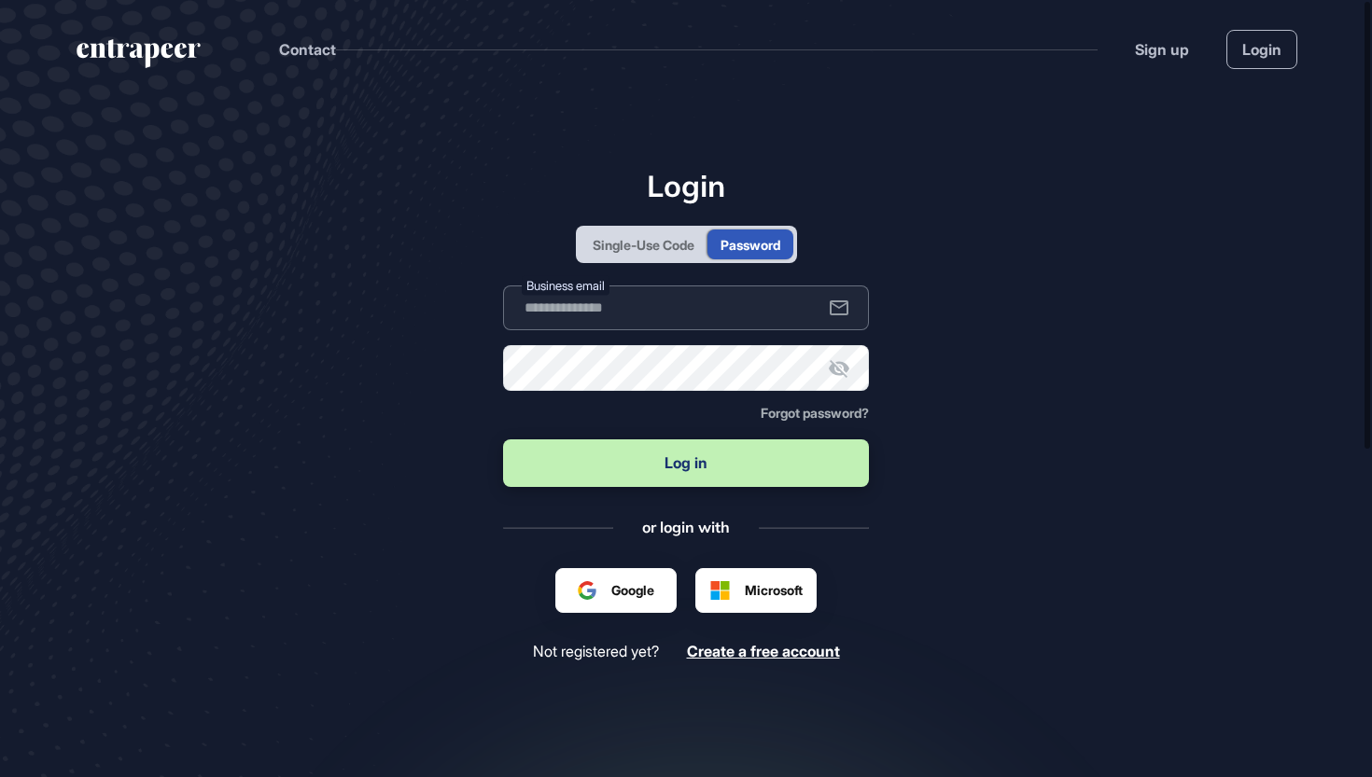
scroll to position [0, 0]
click at [639, 240] on div "Single-Use Code" at bounding box center [643, 245] width 102 height 20
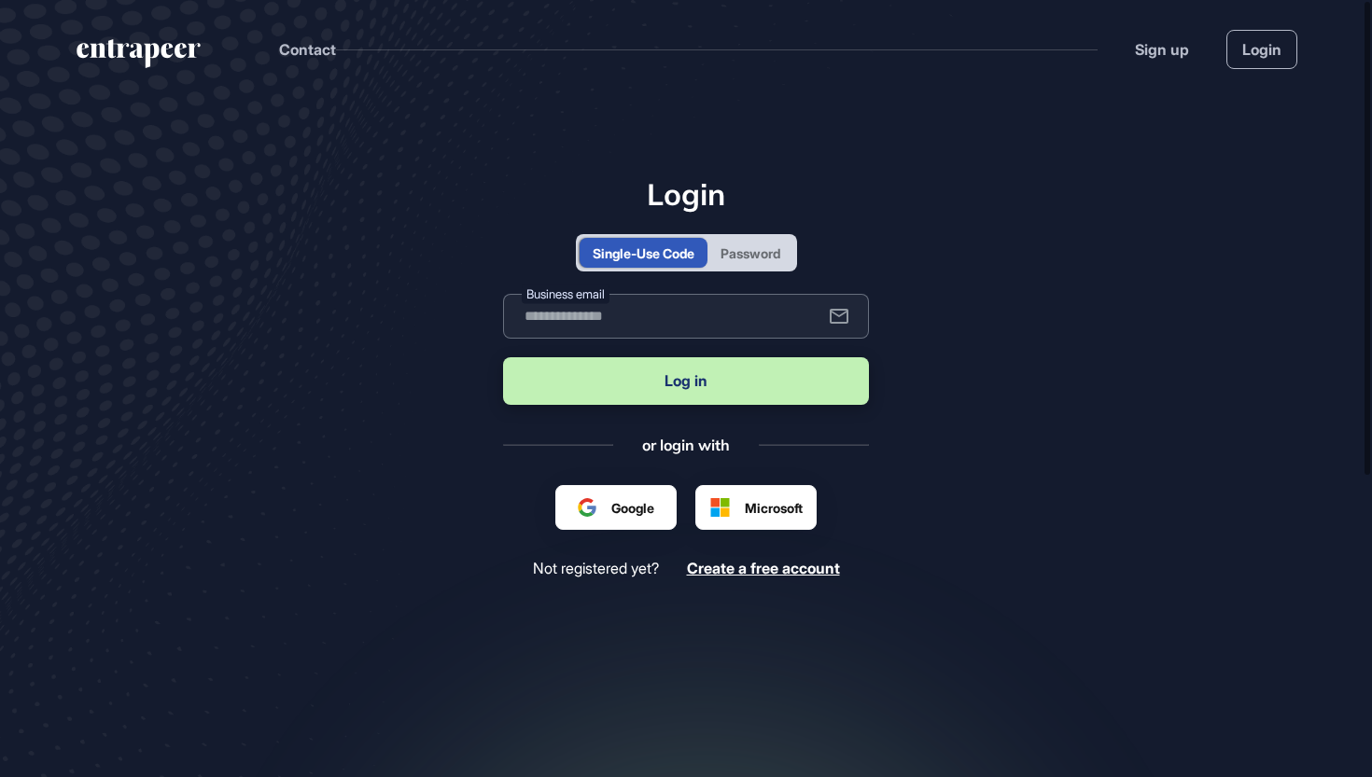
click at [618, 306] on input "text" at bounding box center [686, 316] width 366 height 45
type input "**********"
click at [630, 379] on button "Log in" at bounding box center [686, 381] width 366 height 48
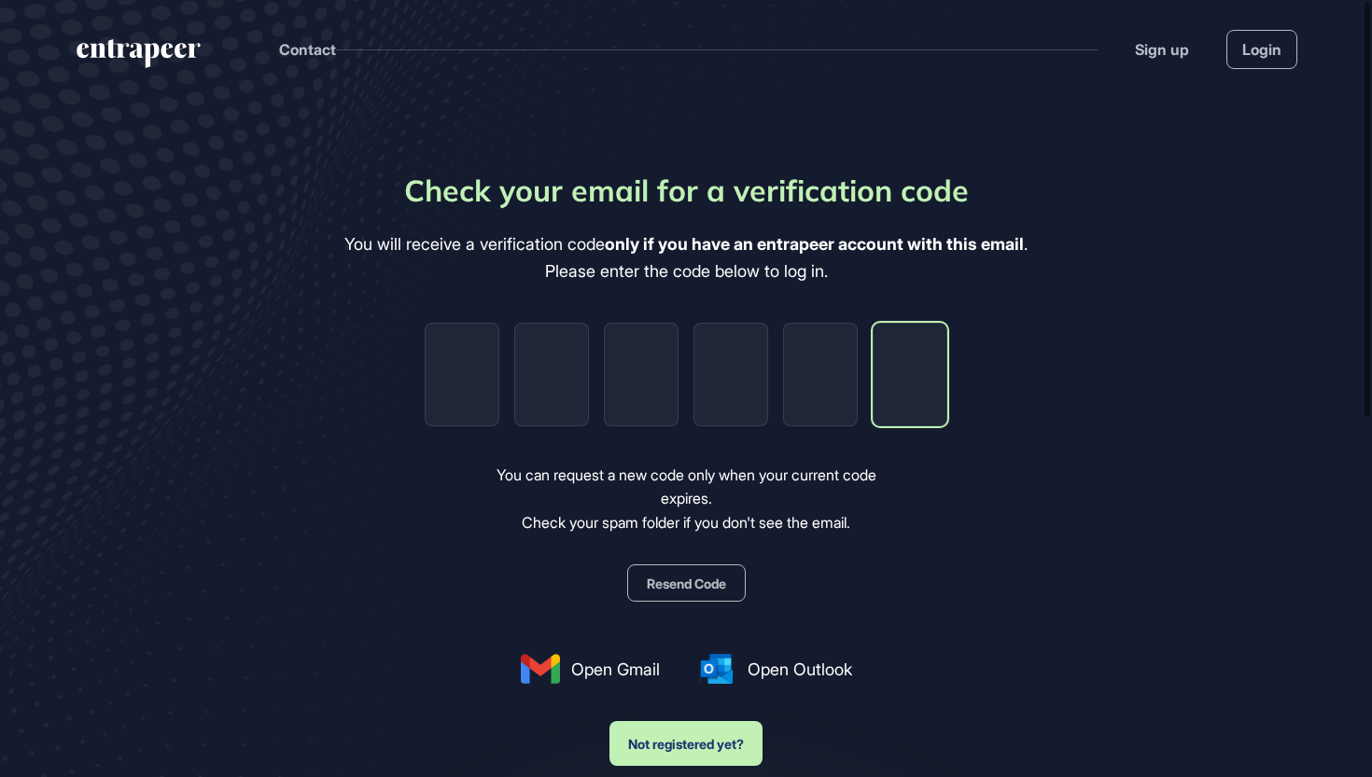
paste input "*"
type input "*"
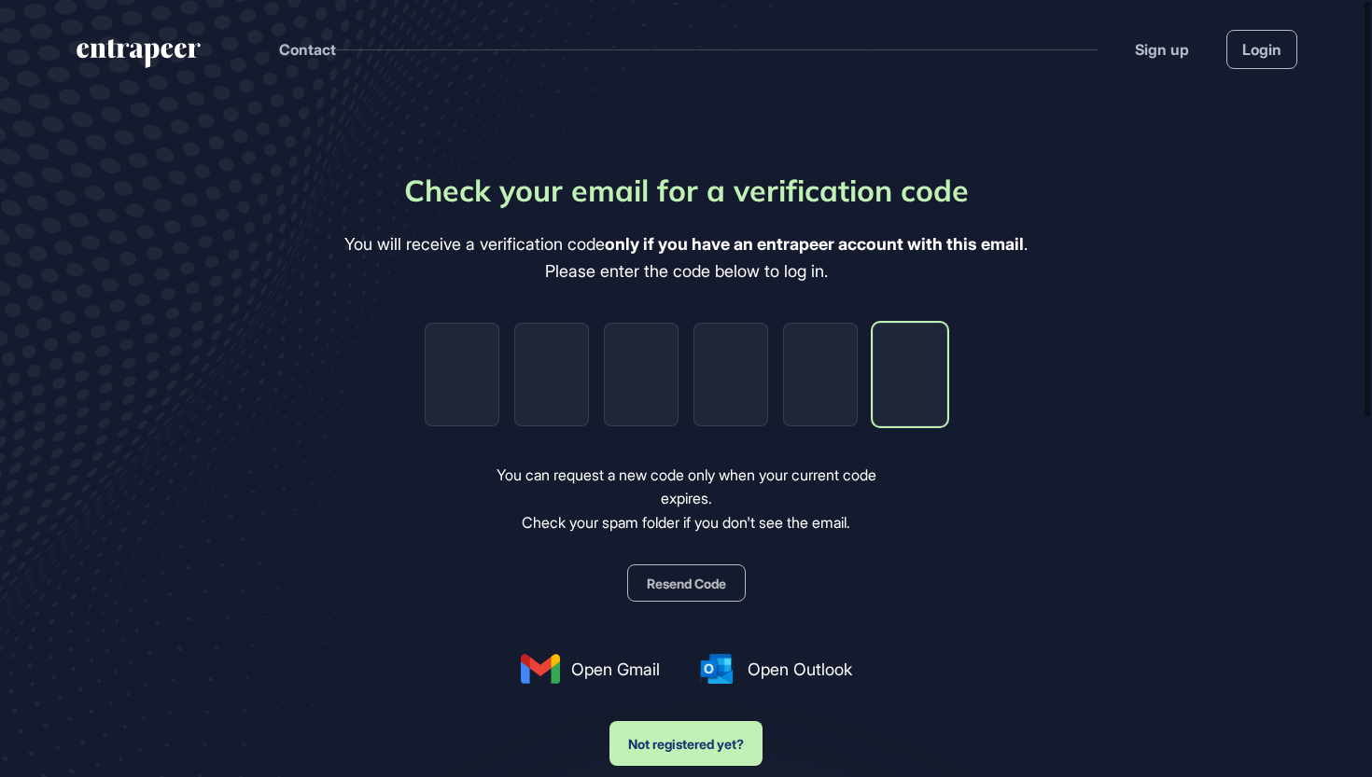
type input "*"
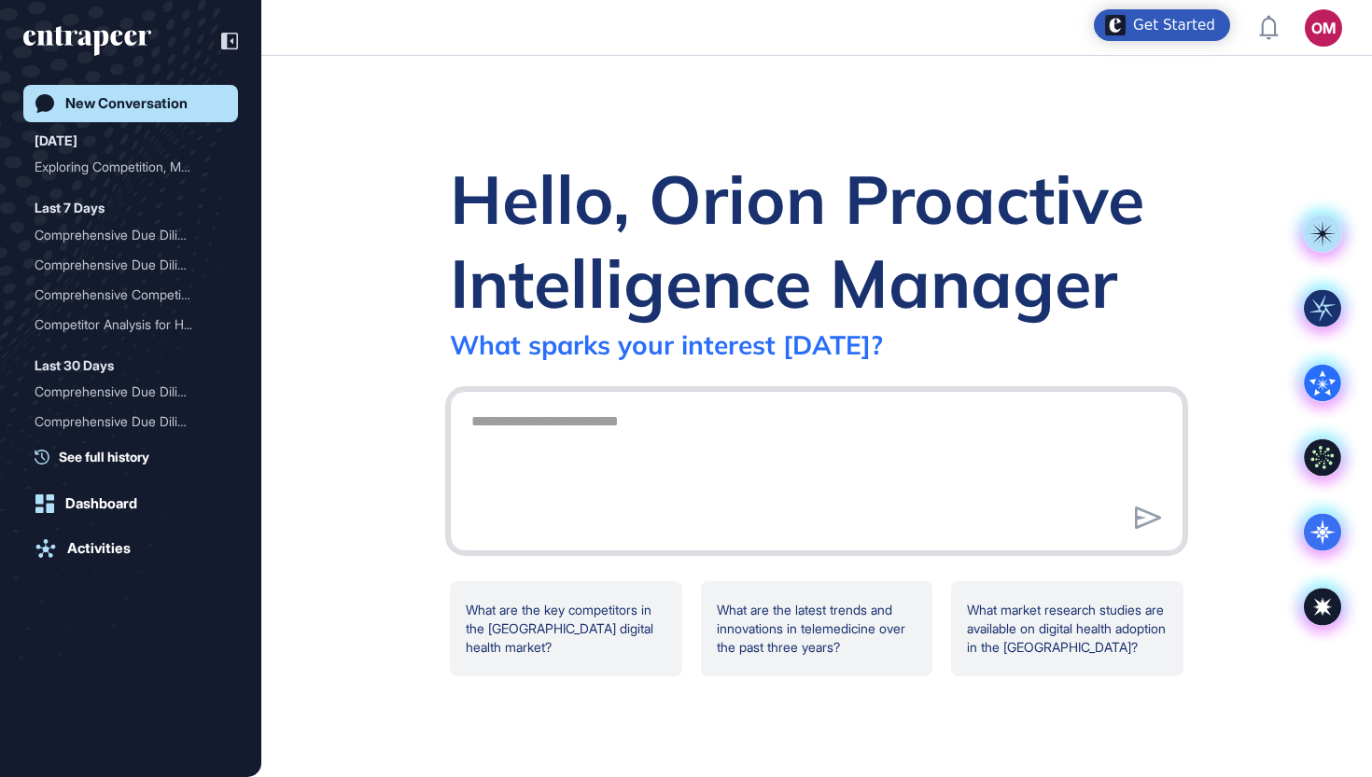
scroll to position [1, 1]
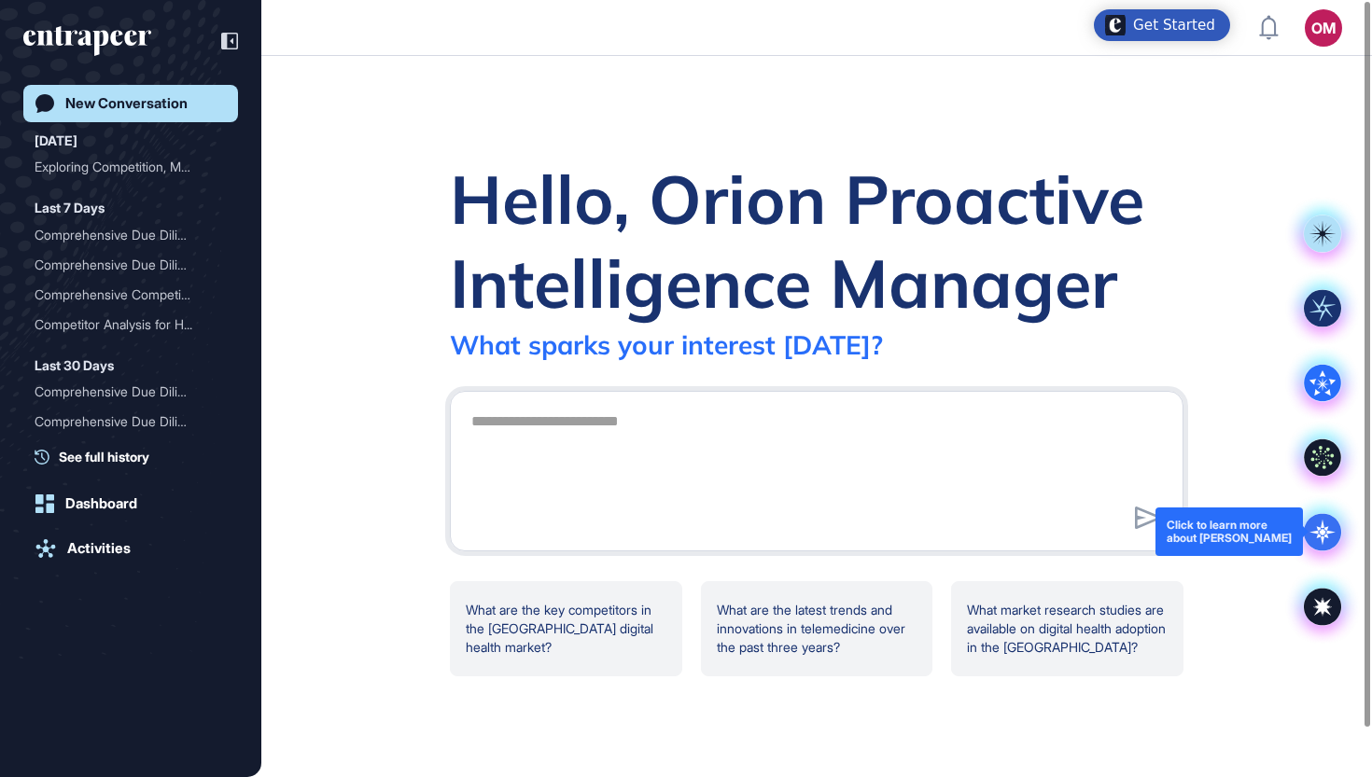
click at [1326, 523] on icon at bounding box center [1321, 531] width 37 height 37
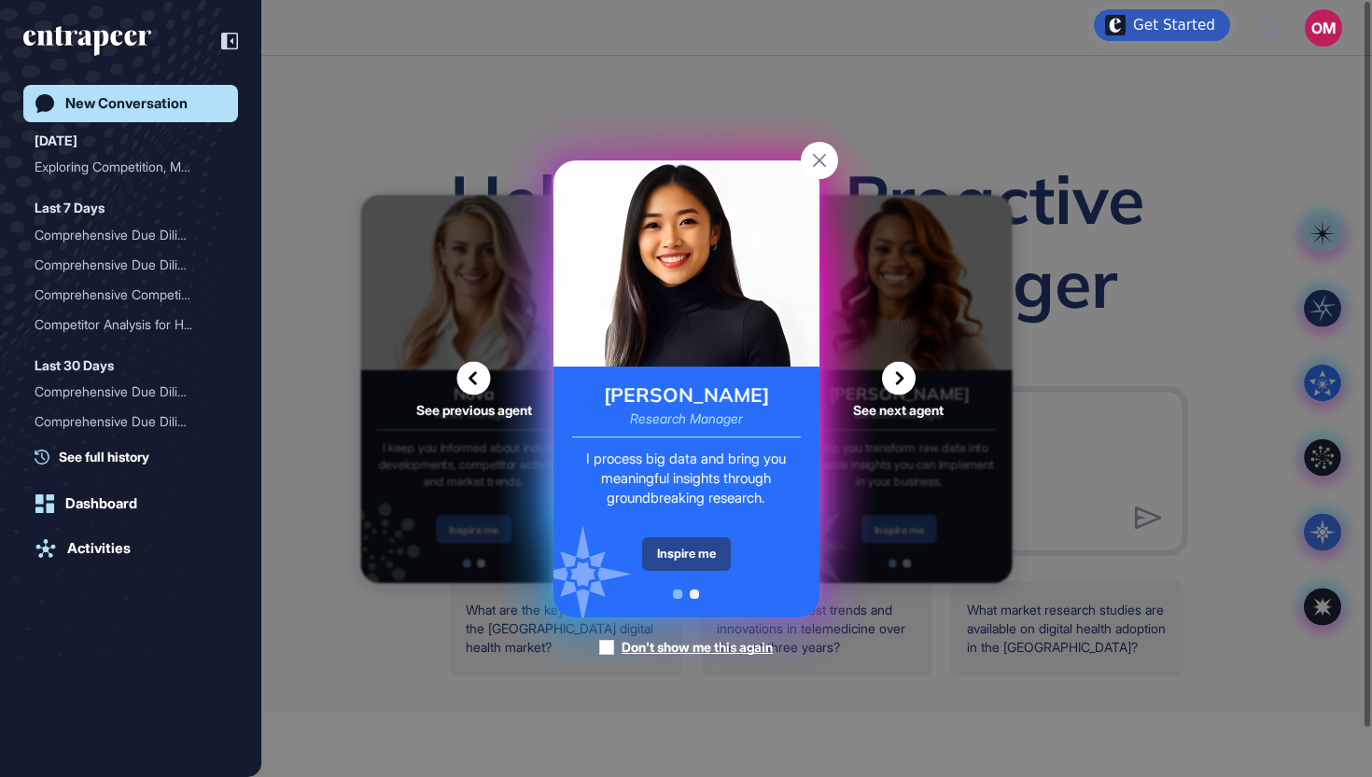
click at [673, 559] on div "Inspire me" at bounding box center [686, 554] width 89 height 34
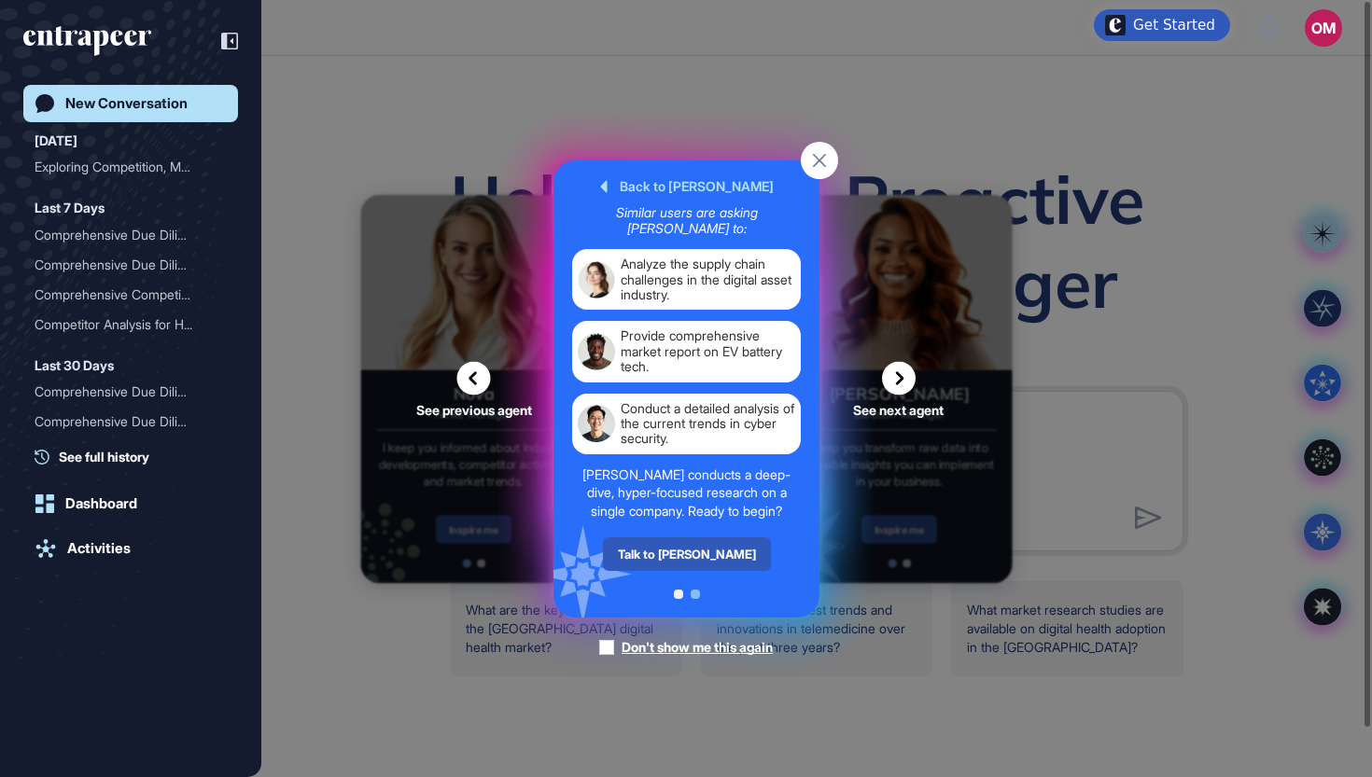
click at [673, 559] on div "Talk to Reese" at bounding box center [686, 554] width 168 height 34
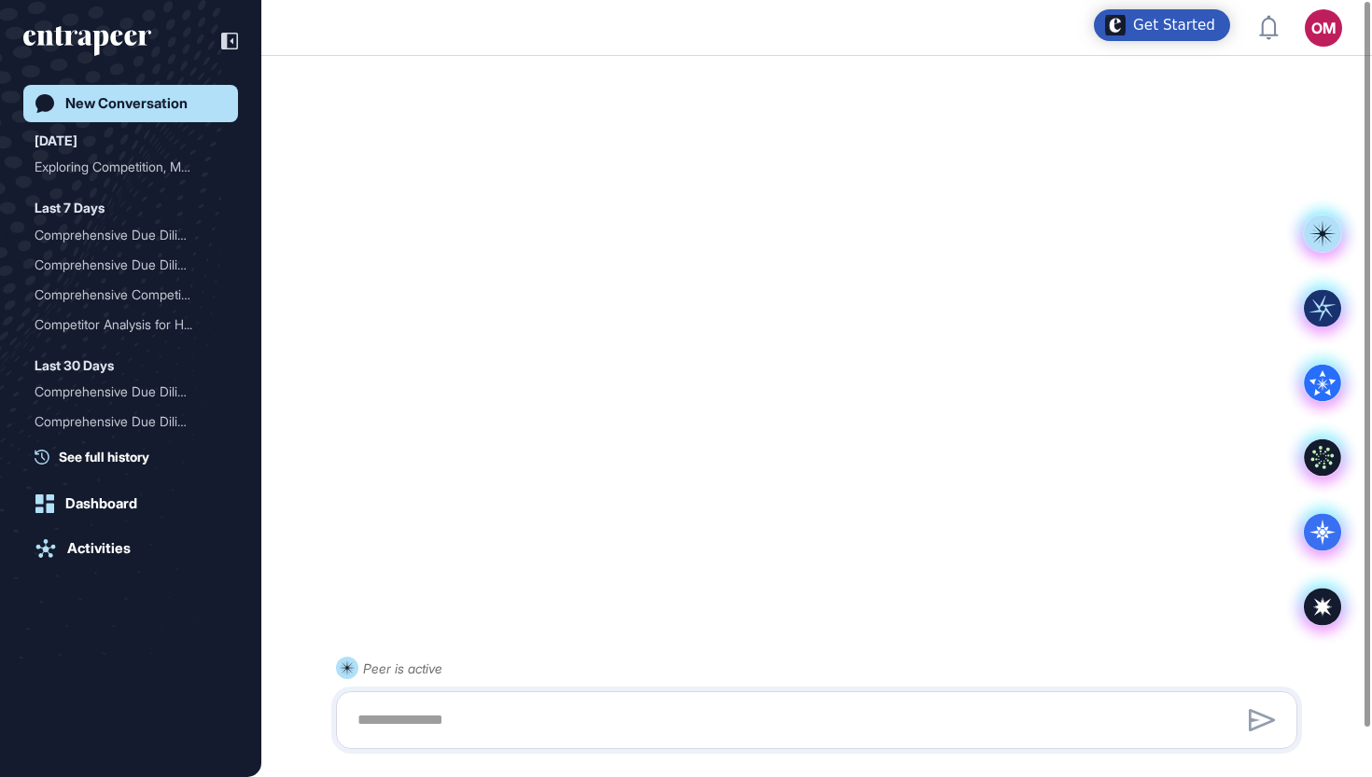
click at [590, 734] on div at bounding box center [816, 720] width 940 height 37
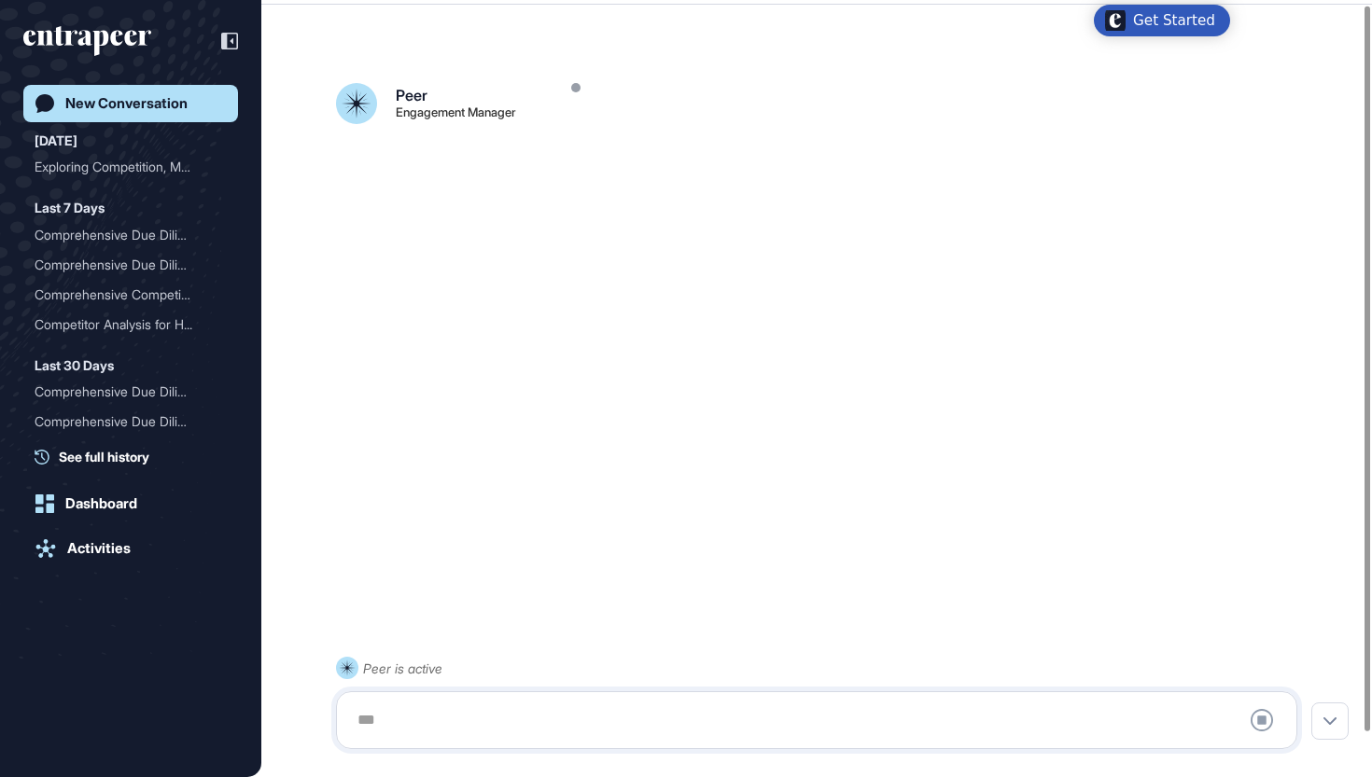
click at [590, 734] on div at bounding box center [816, 720] width 940 height 37
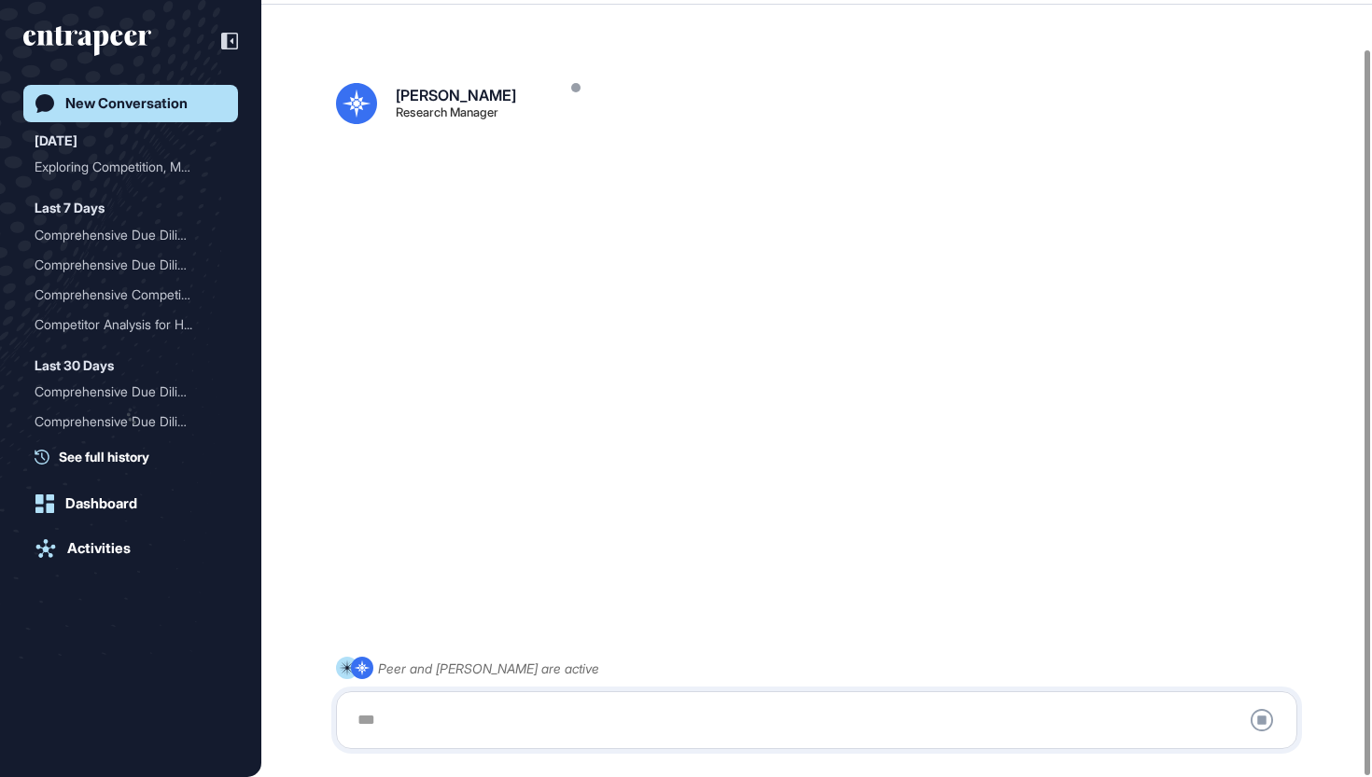
scroll to position [52, 0]
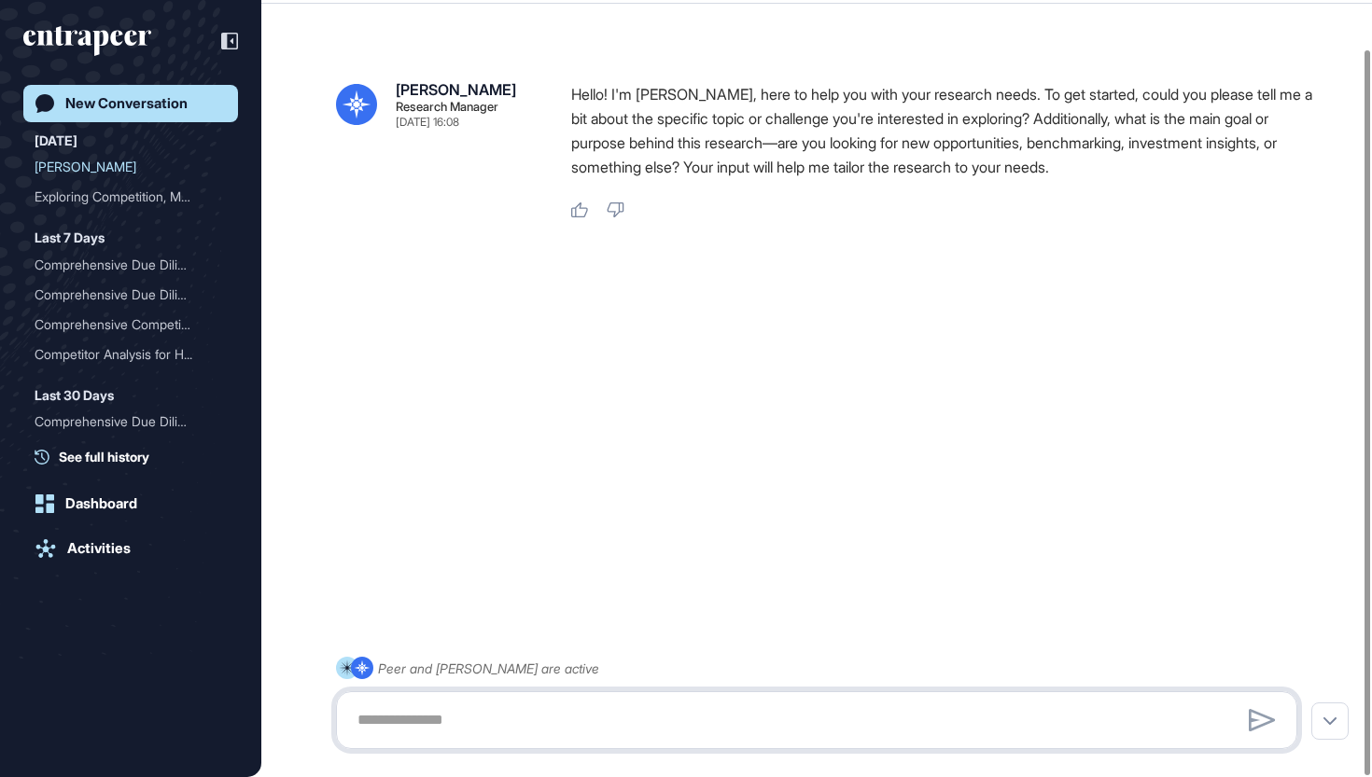
click at [592, 718] on textarea at bounding box center [816, 720] width 940 height 37
type textarea "*"
paste textarea "**********"
type textarea "**********"
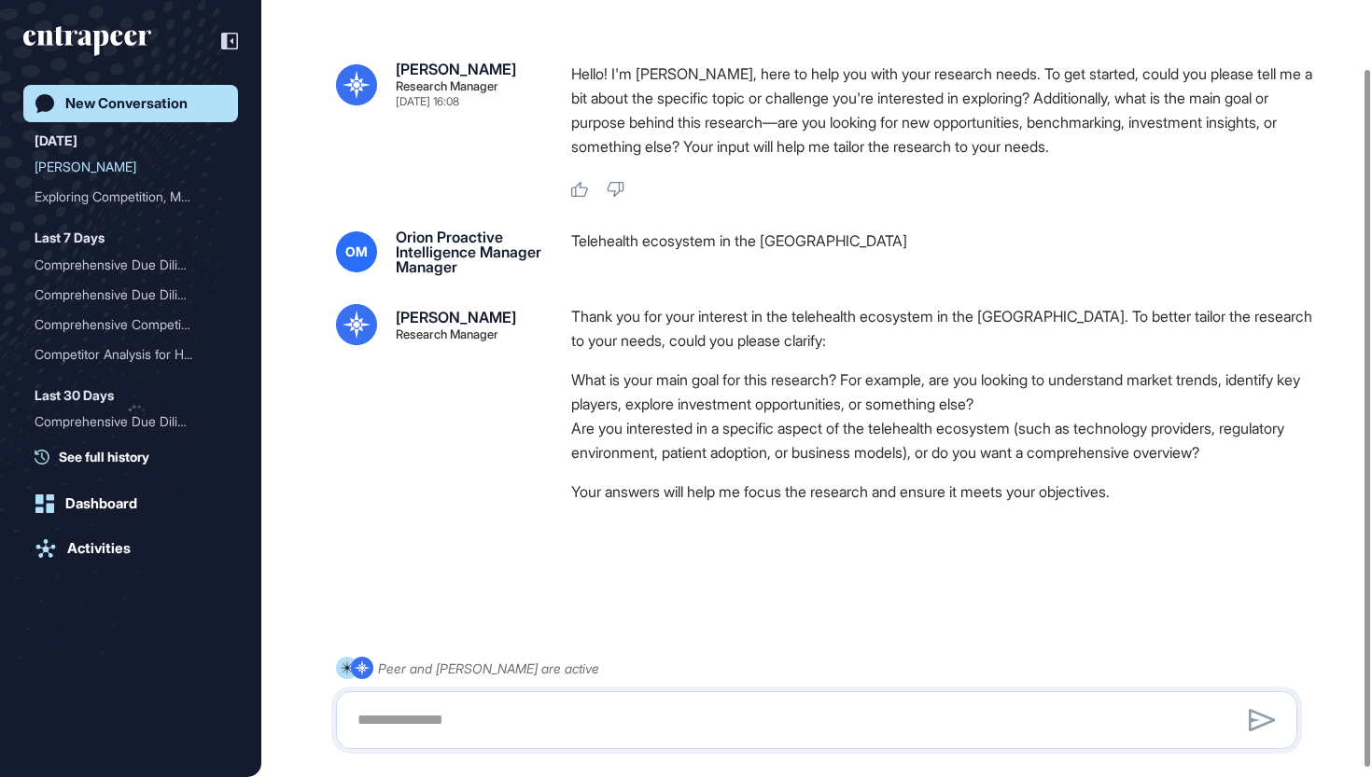
scroll to position [86, 0]
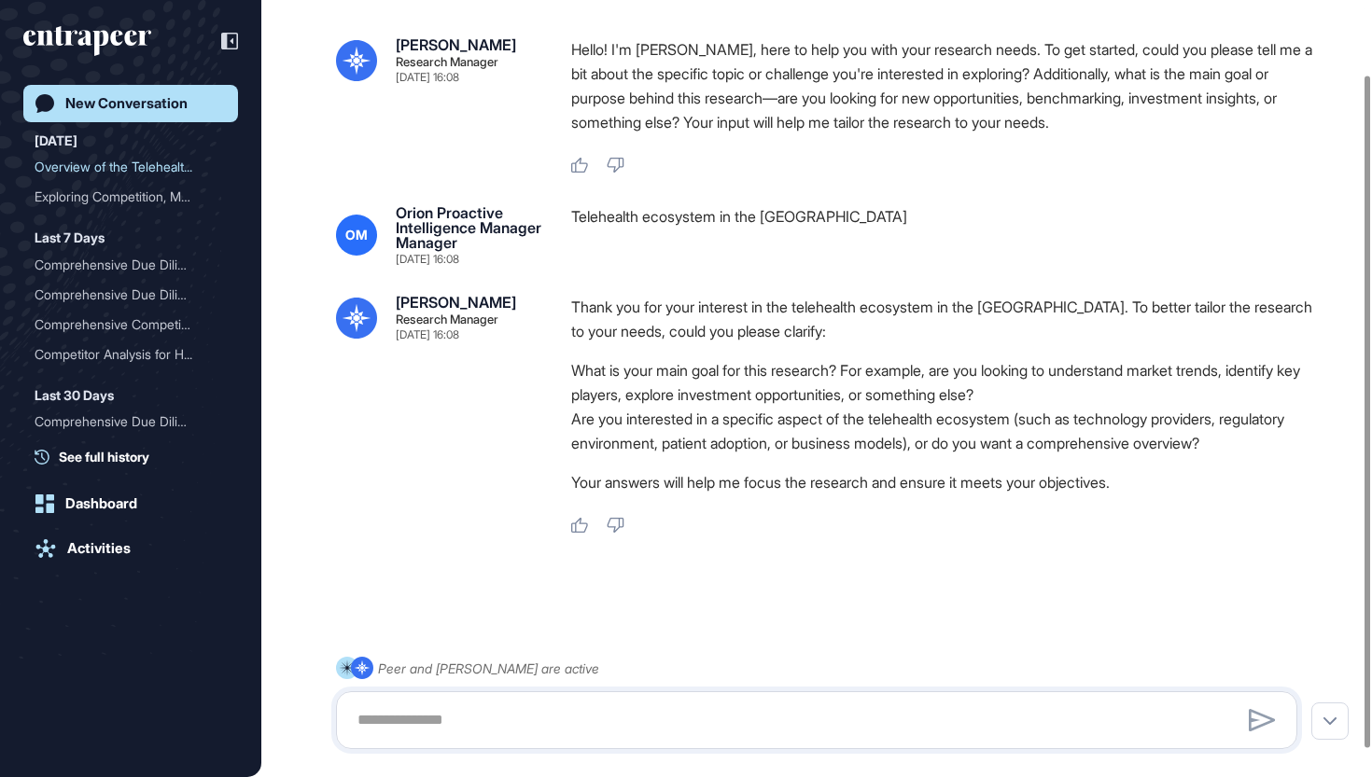
click at [1165, 367] on li "What is your main goal for this research? For example, are you looking to under…" at bounding box center [941, 382] width 741 height 49
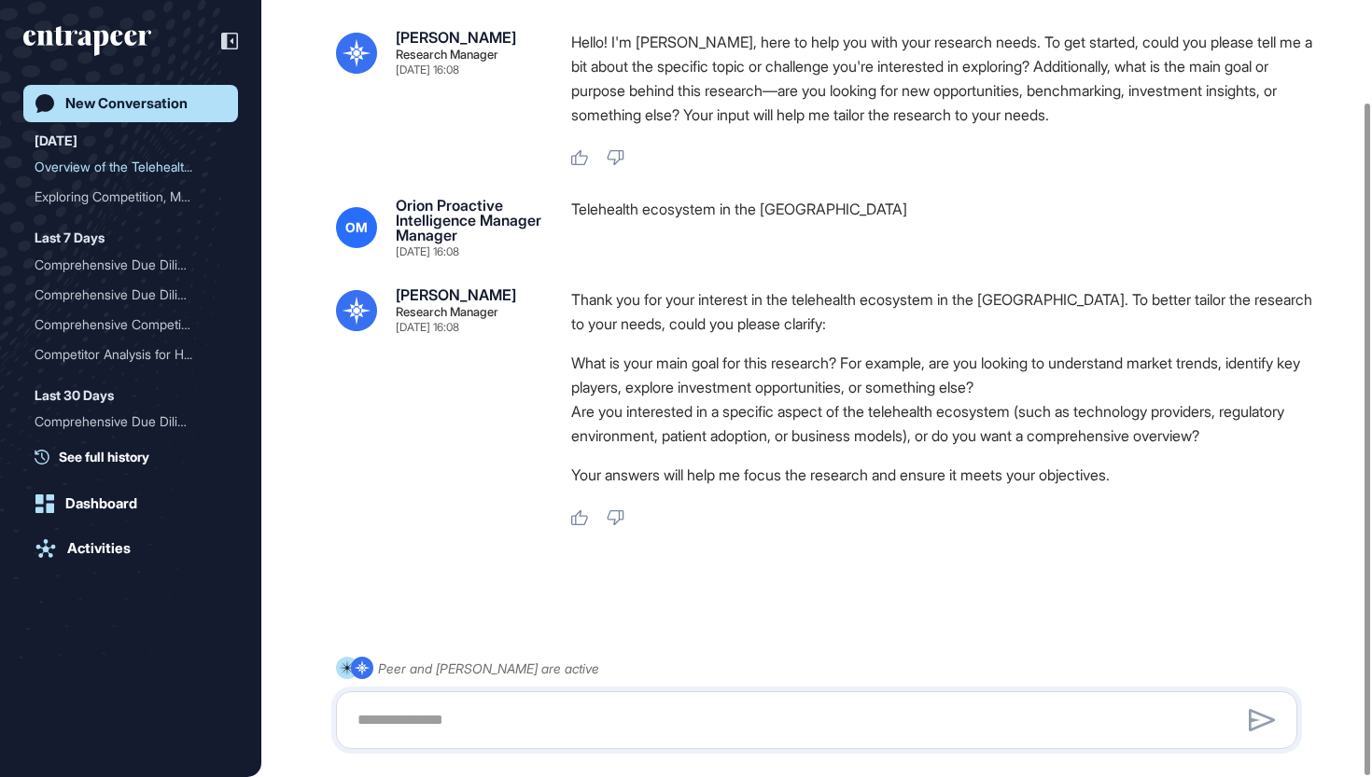
scroll to position [118, 0]
drag, startPoint x: 1168, startPoint y: 339, endPoint x: 1268, endPoint y: 336, distance: 99.9
click at [1268, 351] on li "What is your main goal for this research? For example, are you looking to under…" at bounding box center [941, 375] width 741 height 49
copy li "market trends"
click at [692, 701] on div at bounding box center [816, 720] width 961 height 58
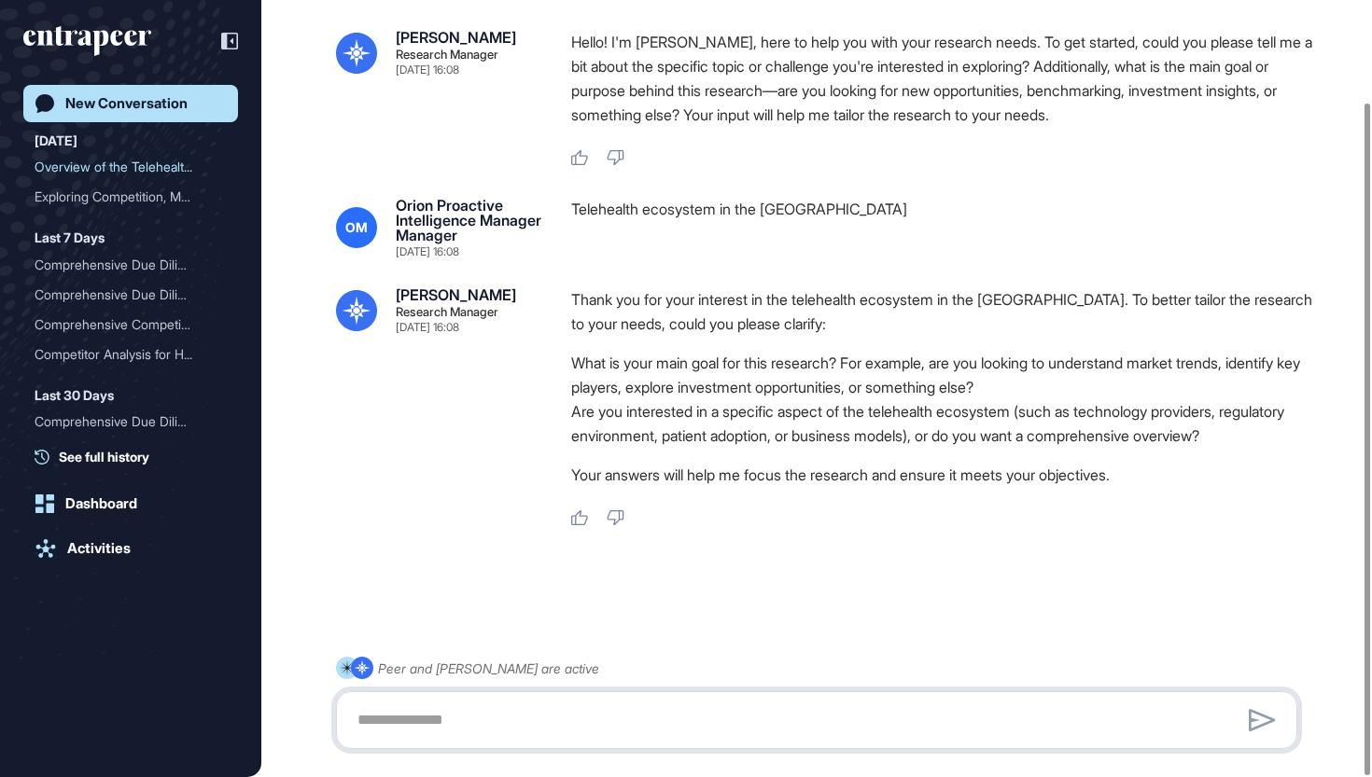
click at [682, 723] on textarea at bounding box center [816, 720] width 940 height 37
paste textarea "**********"
type textarea "**********"
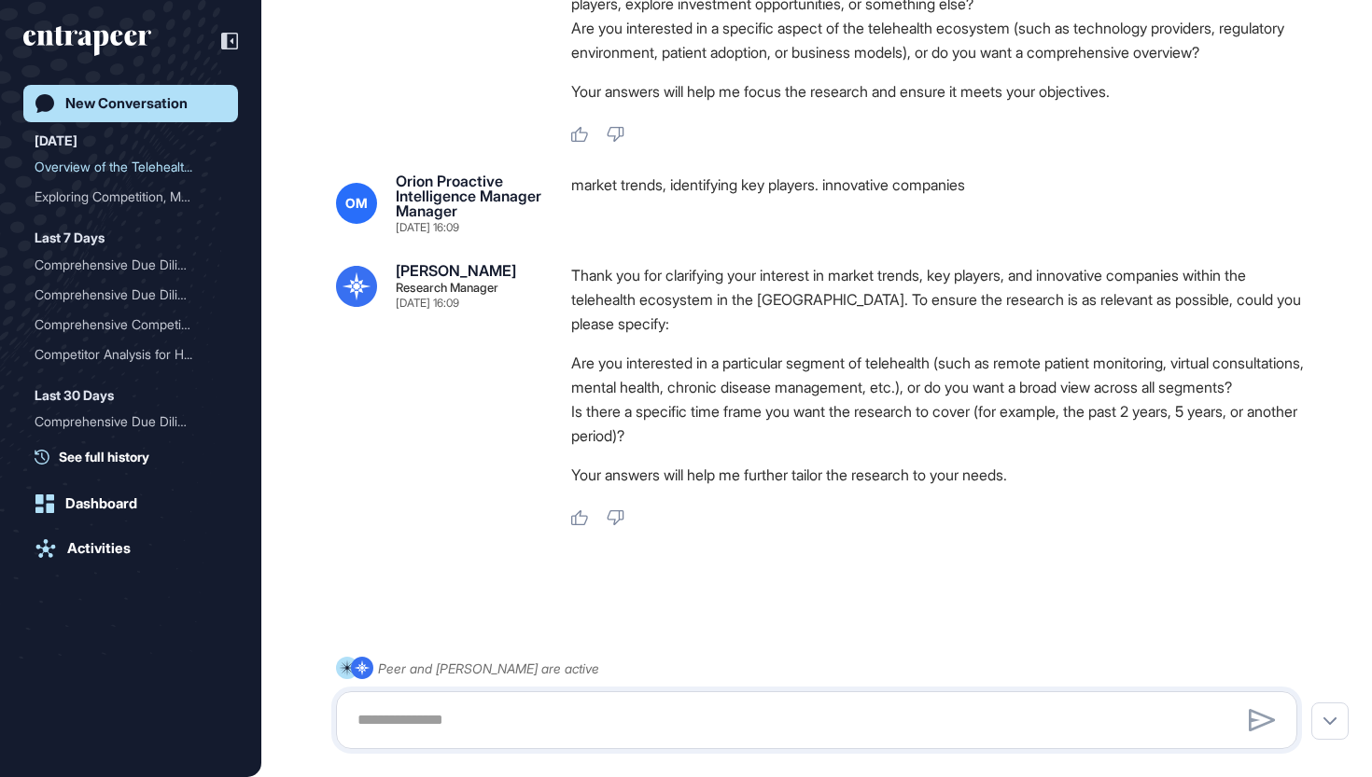
scroll to position [494, 0]
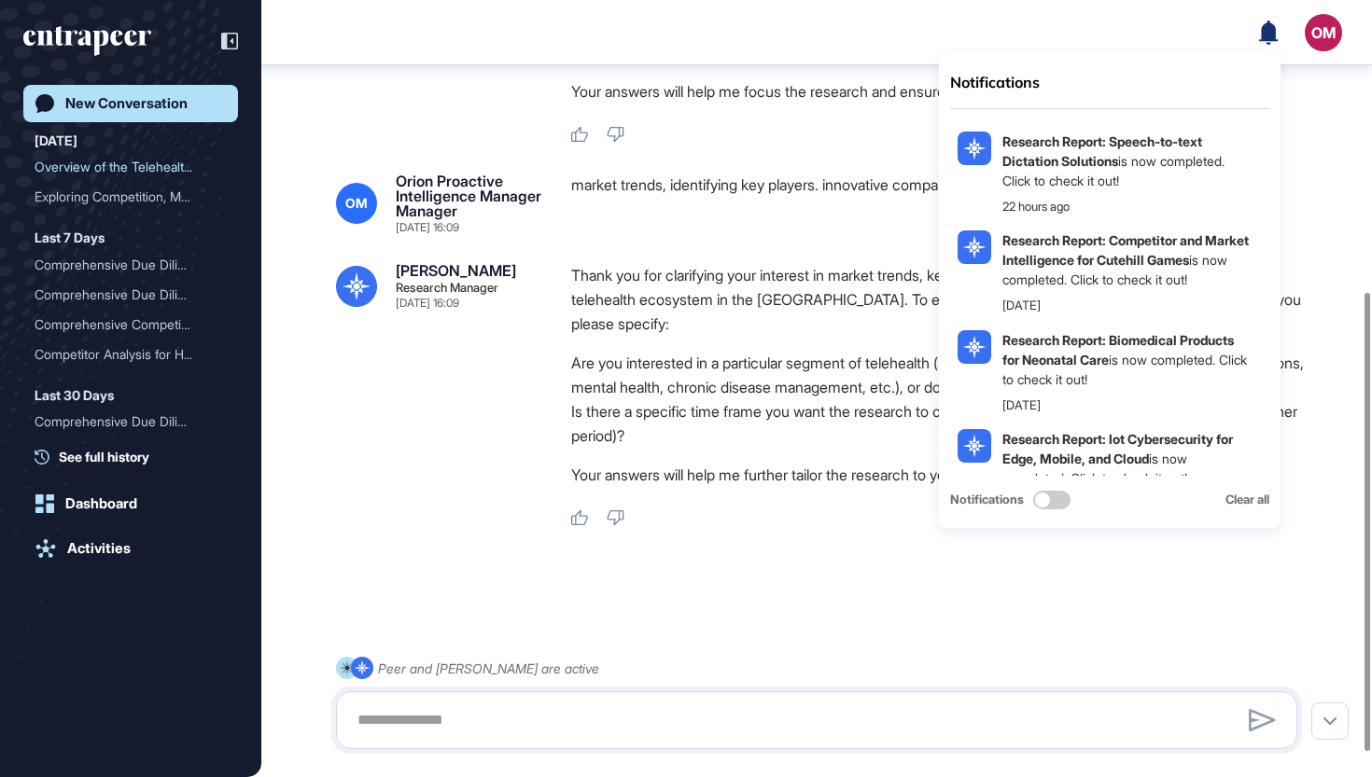
click at [869, 527] on div "Like Dislike" at bounding box center [941, 518] width 741 height 17
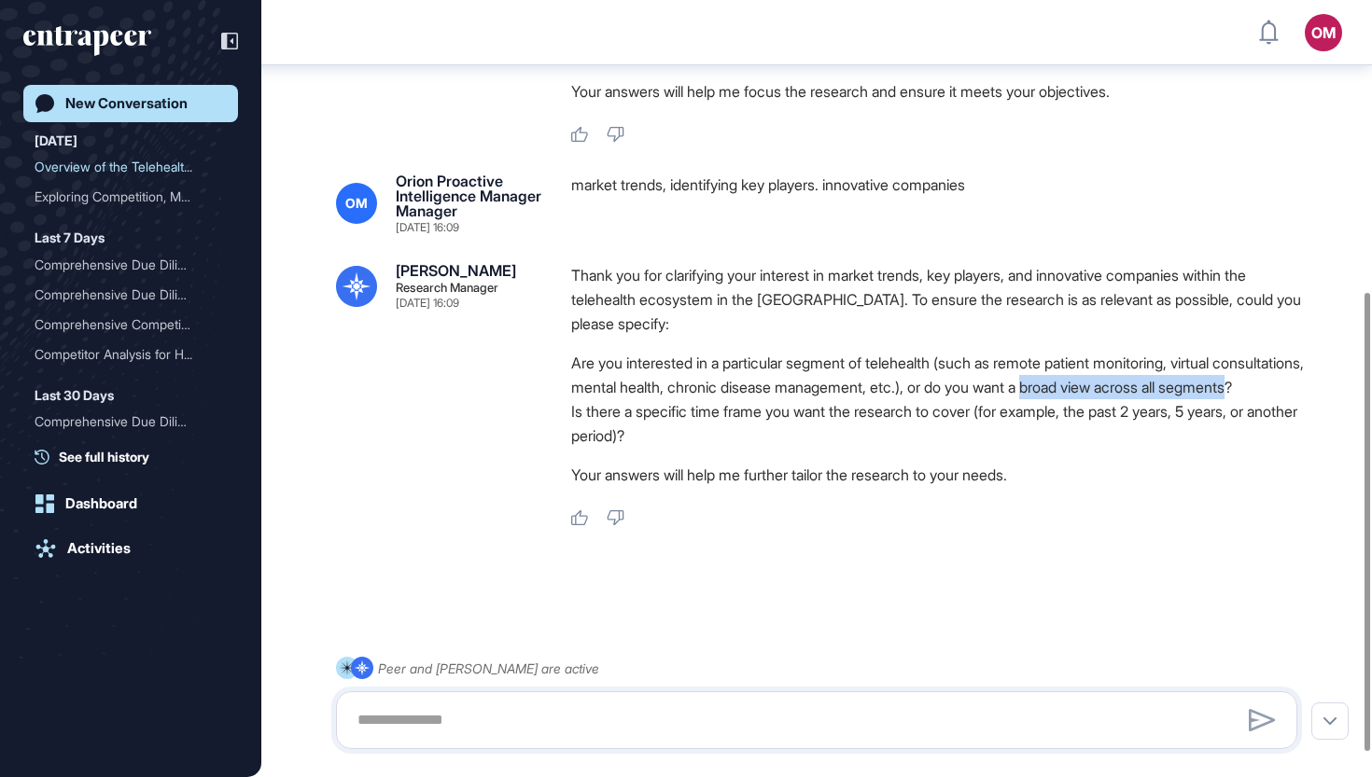
drag, startPoint x: 1150, startPoint y: 400, endPoint x: 638, endPoint y: 423, distance: 512.7
click at [638, 399] on li "Are you interested in a particular segment of telehealth (such as remote patien…" at bounding box center [941, 375] width 741 height 49
copy li "broad view across all segments"
click at [614, 720] on textarea at bounding box center [816, 720] width 940 height 37
paste textarea "**********"
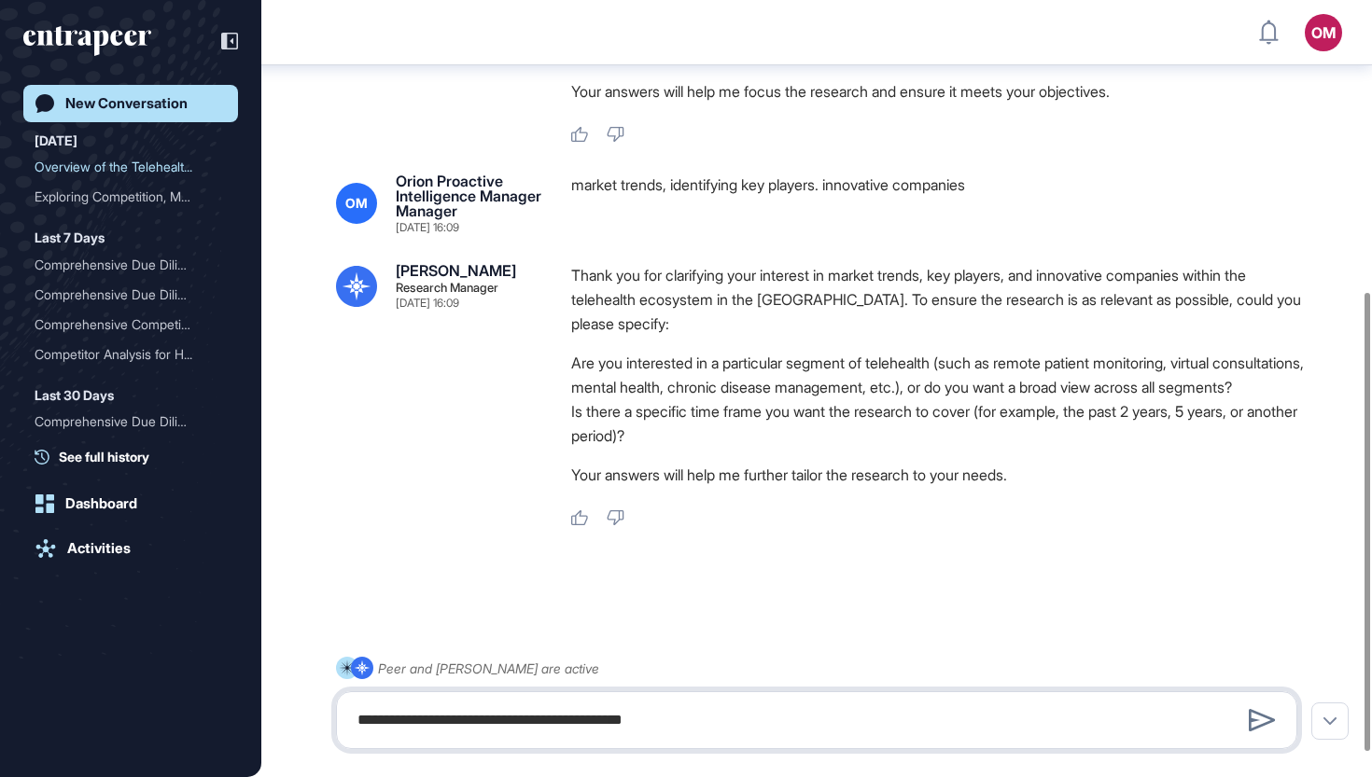
type textarea "**********"
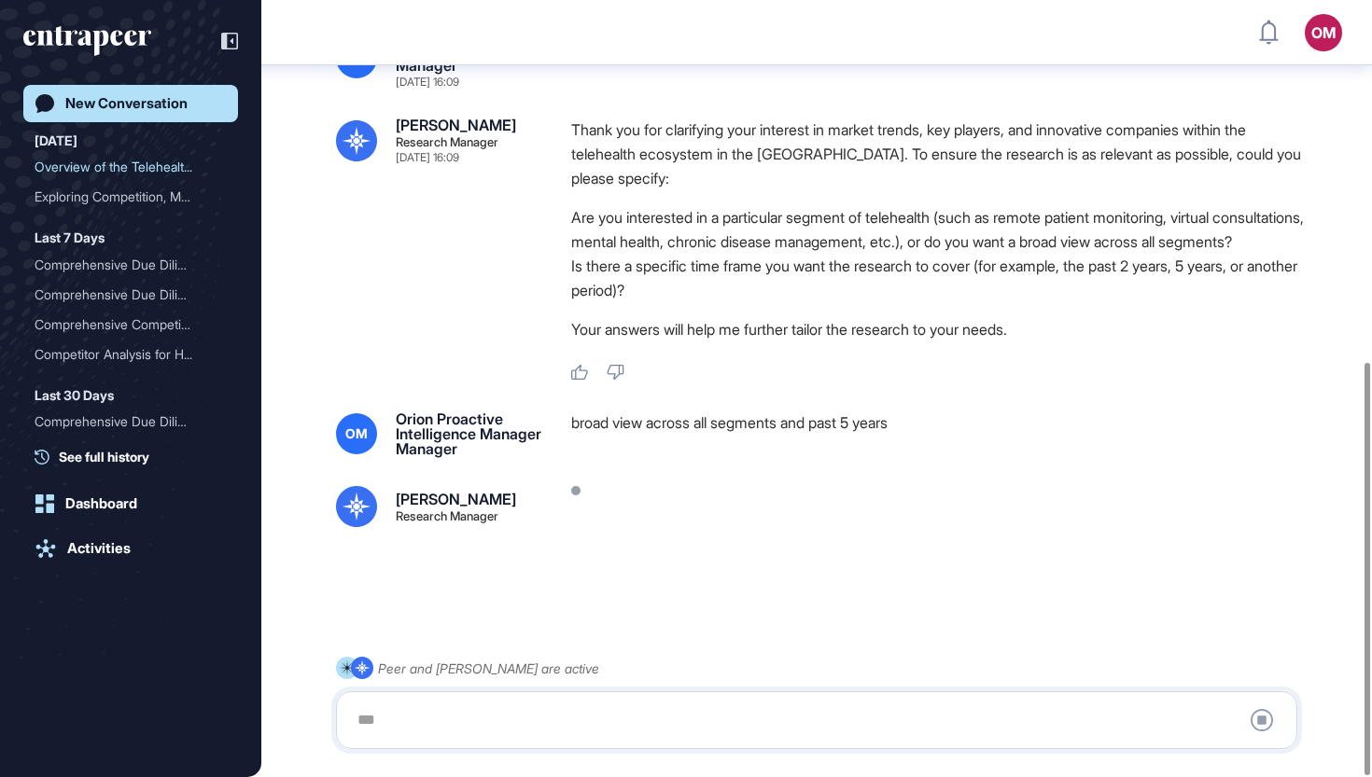
scroll to position [680, 0]
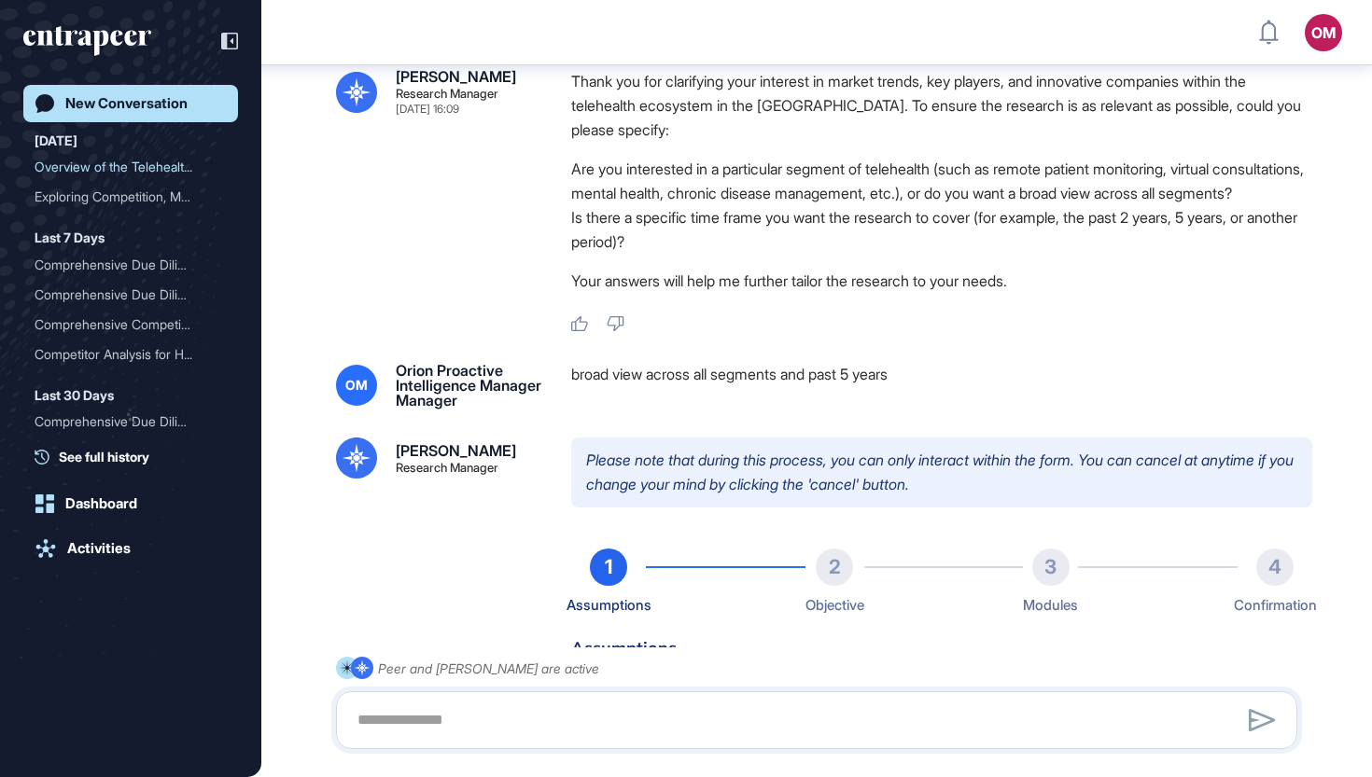
type input "**********"
type input "*"
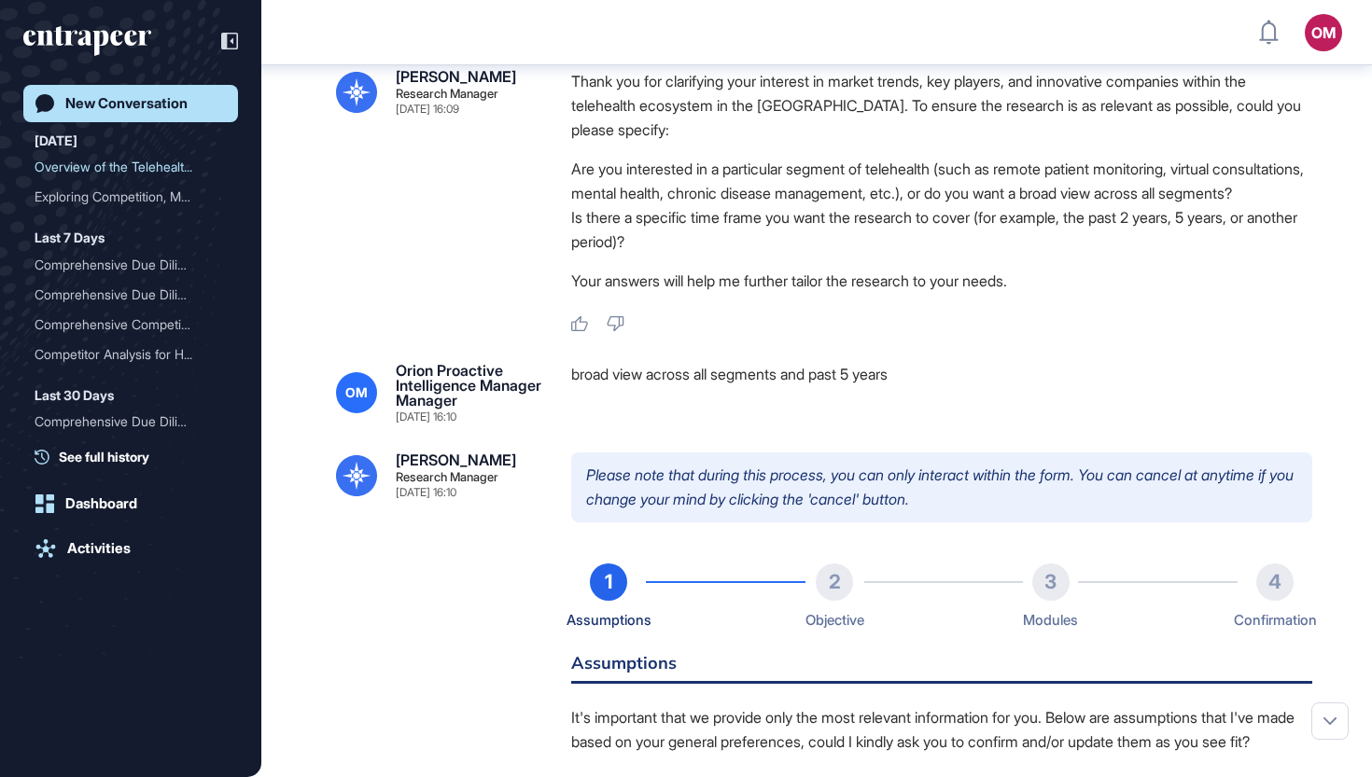
scroll to position [1233, 0]
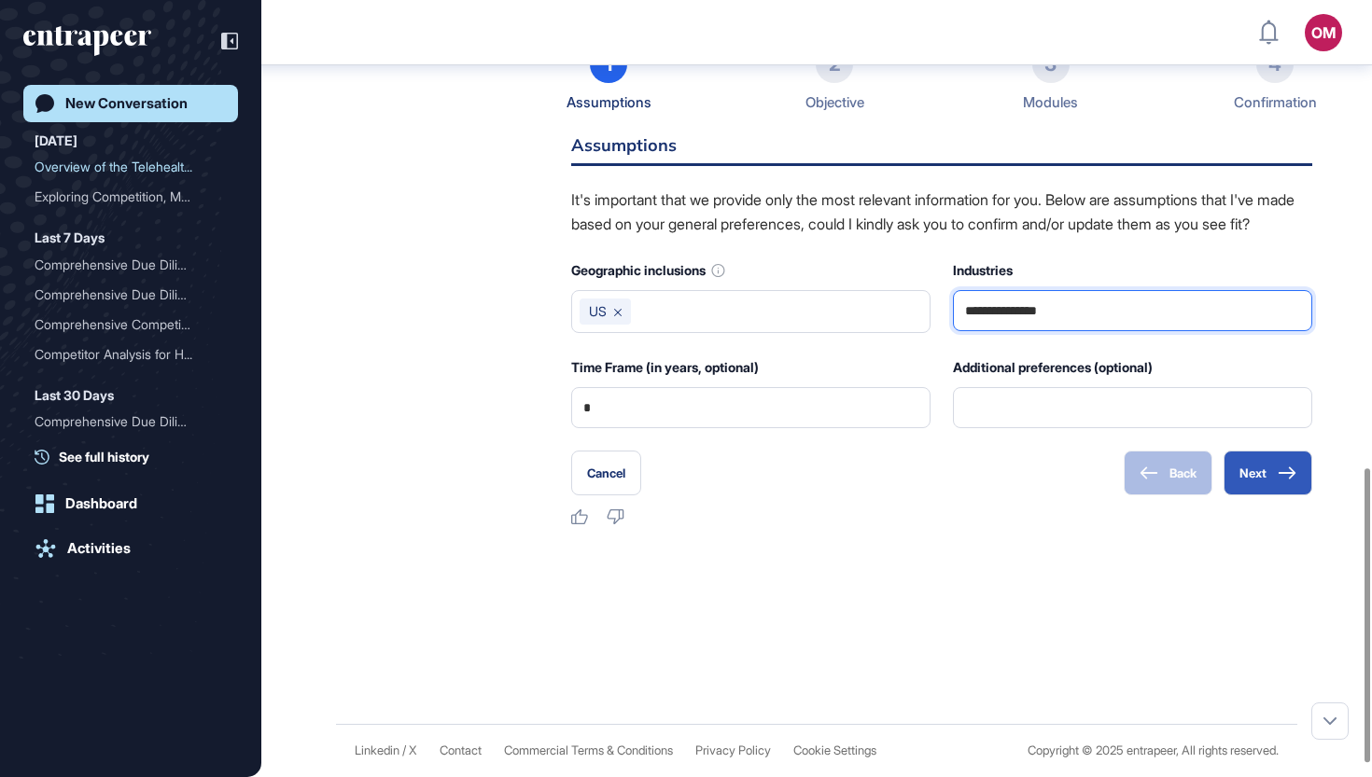
click at [1163, 330] on input "**********" at bounding box center [1132, 310] width 335 height 39
type input "**********"
click at [1294, 480] on icon at bounding box center [1286, 473] width 19 height 13
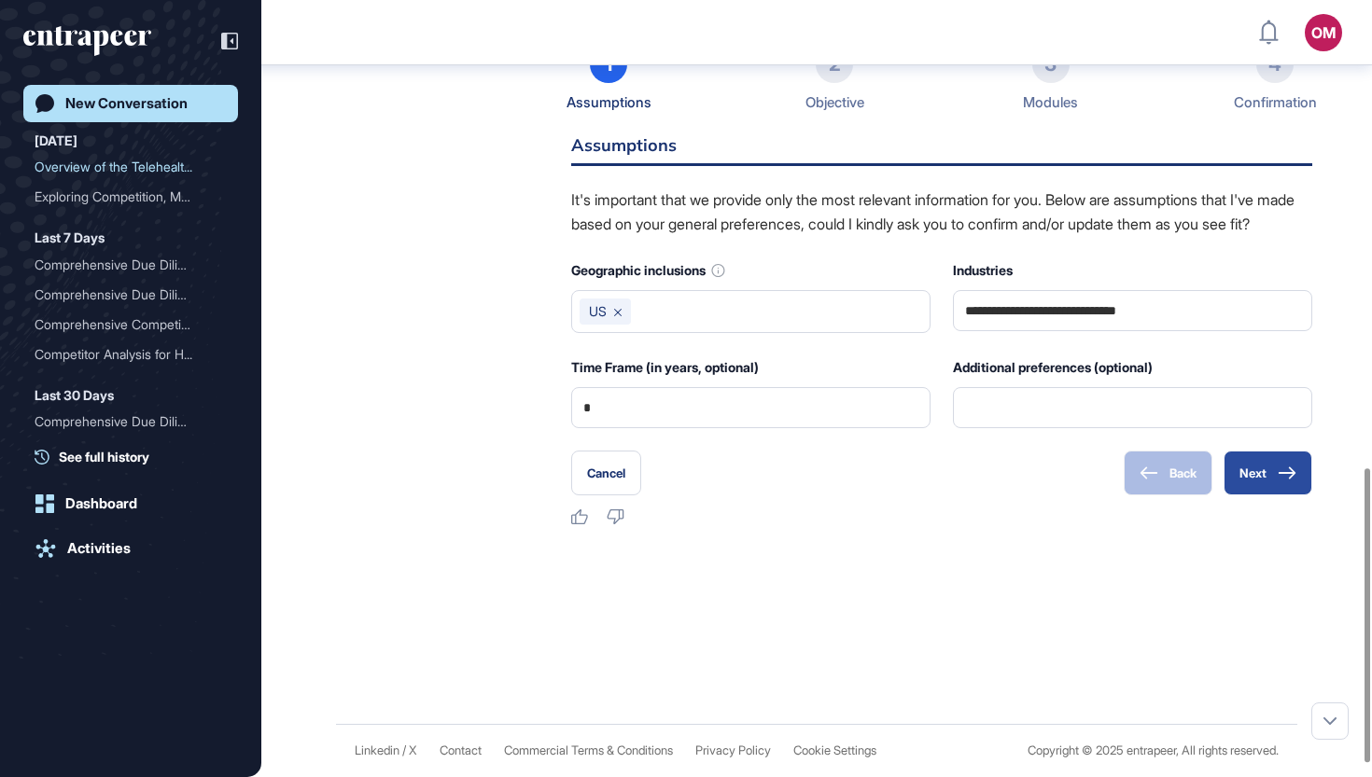
click at [1277, 480] on icon at bounding box center [1286, 473] width 19 height 13
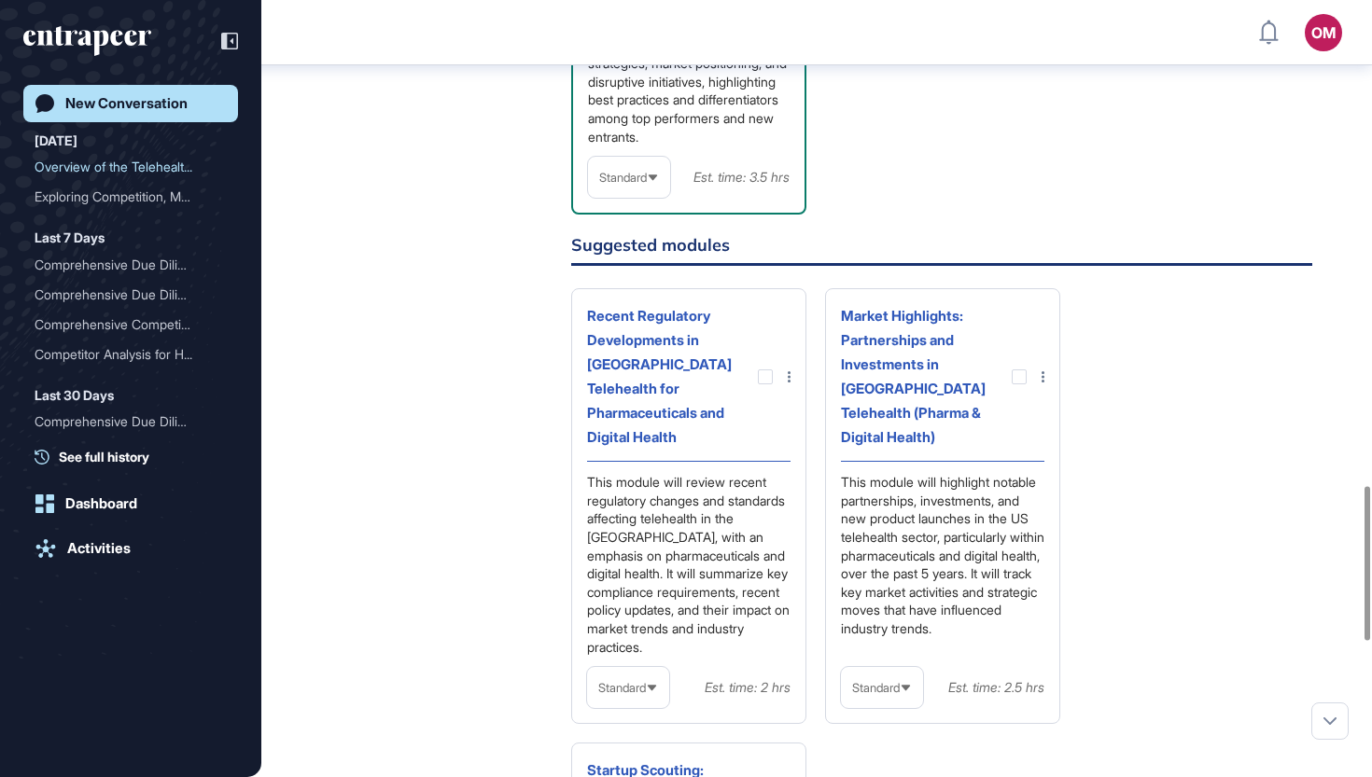
scroll to position [2443, 0]
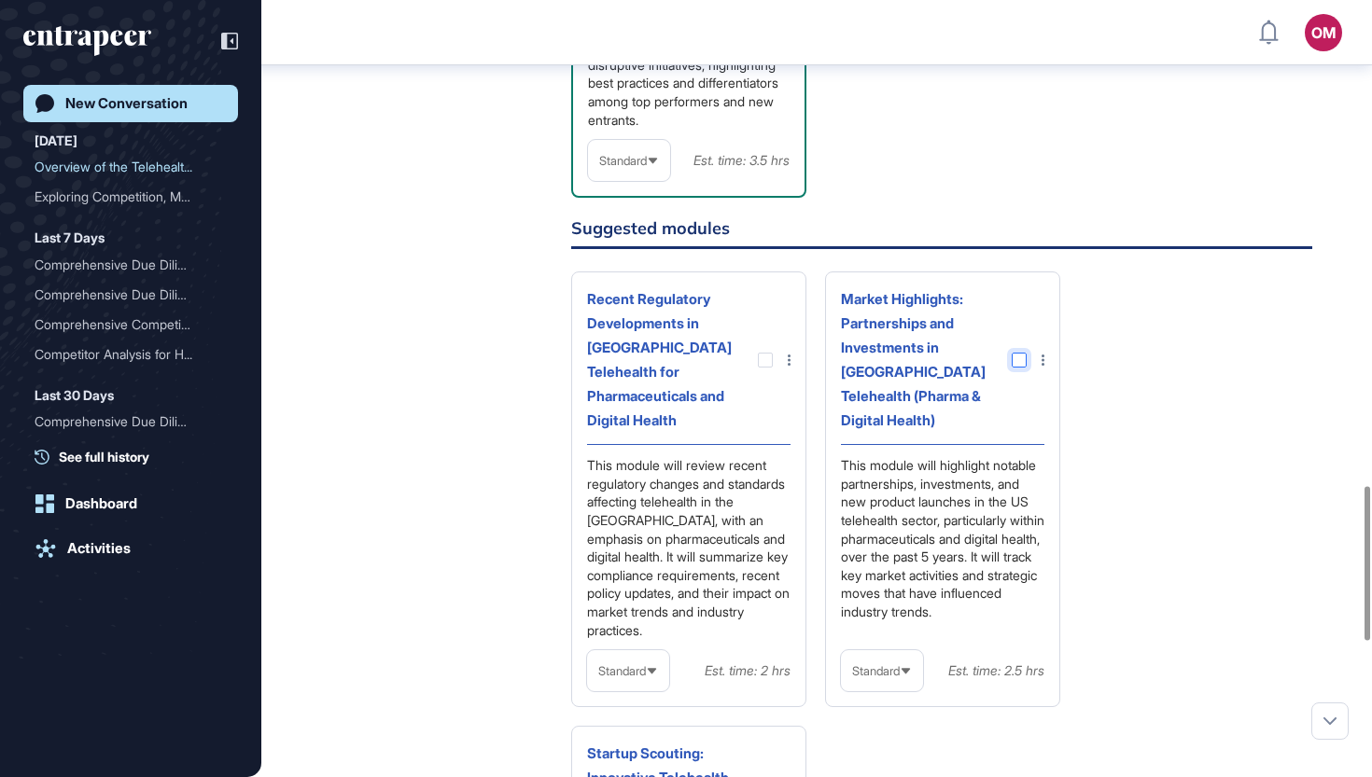
click at [1015, 368] on div at bounding box center [1018, 360] width 15 height 15
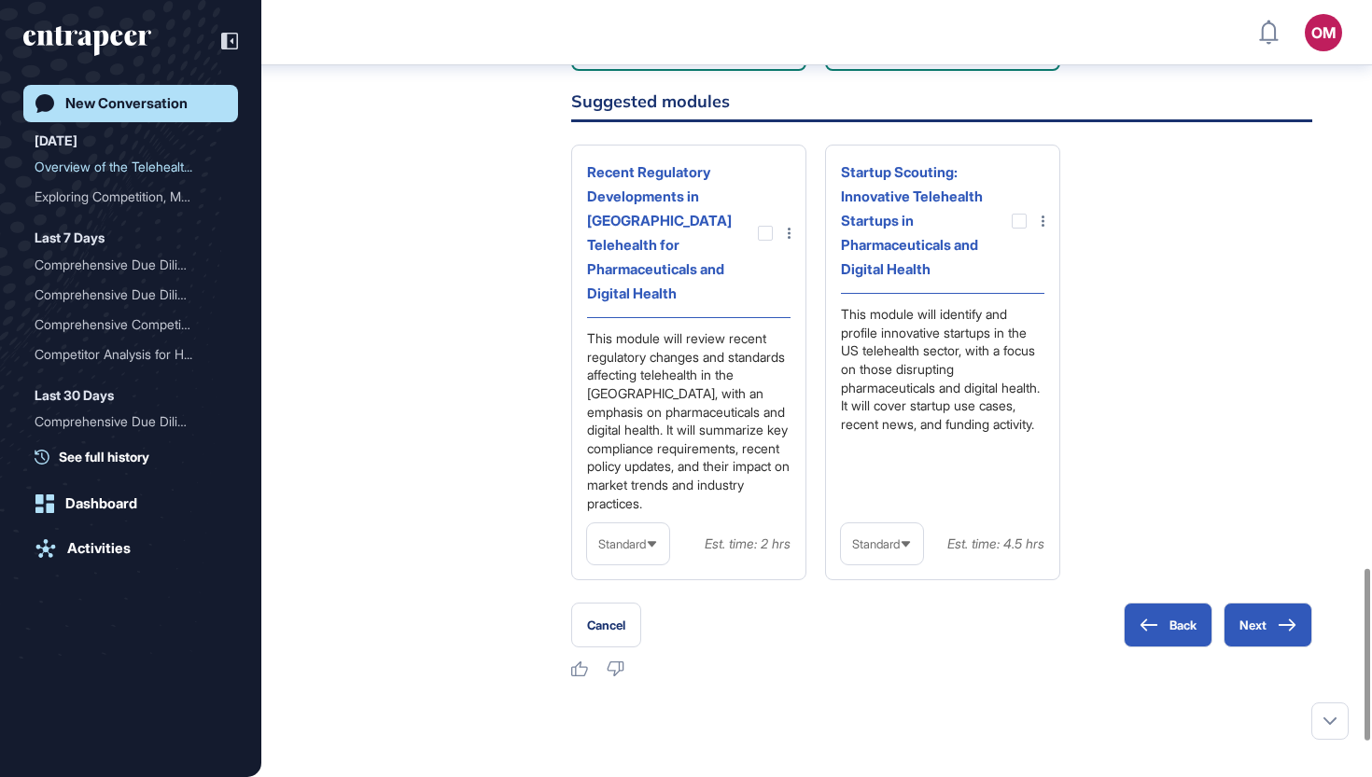
scroll to position [2569, 0]
click at [1019, 230] on div at bounding box center [1018, 222] width 15 height 15
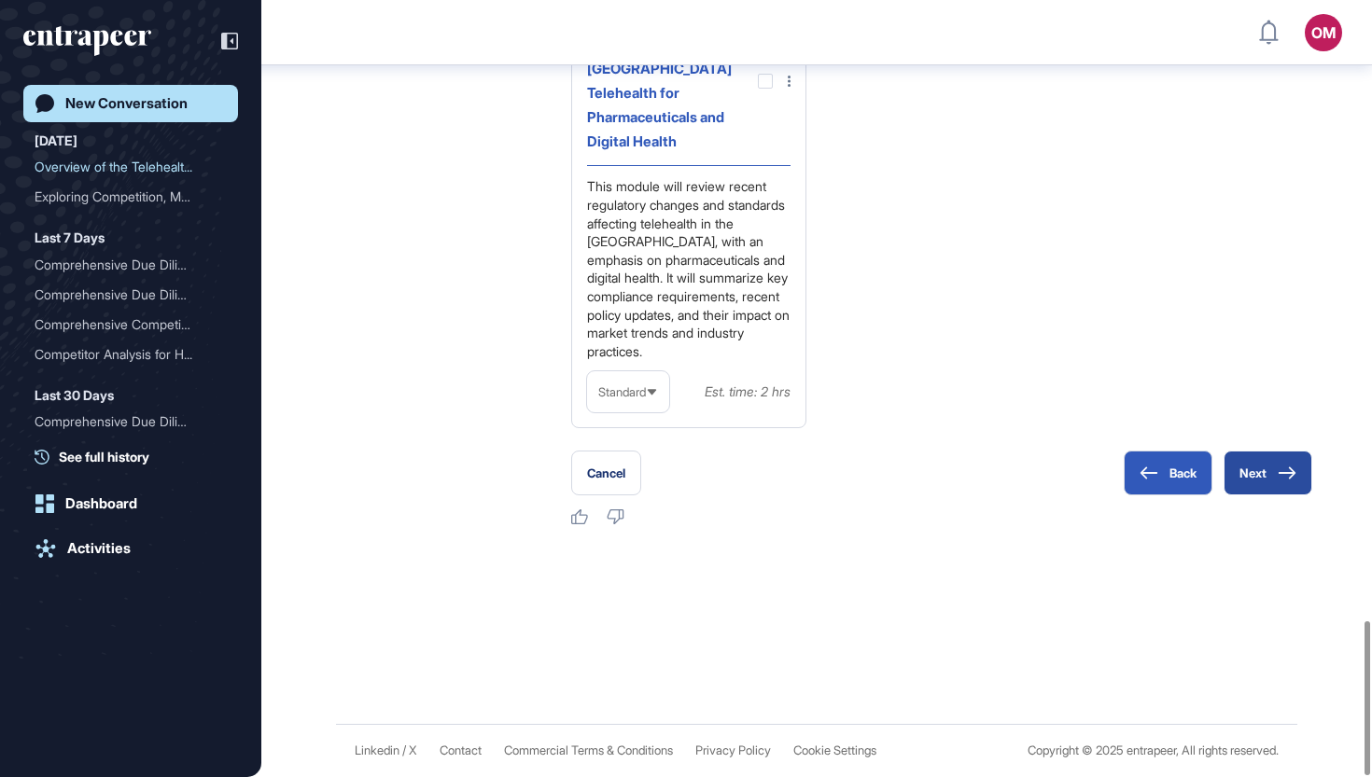
click at [1263, 479] on button "Next" at bounding box center [1267, 473] width 89 height 45
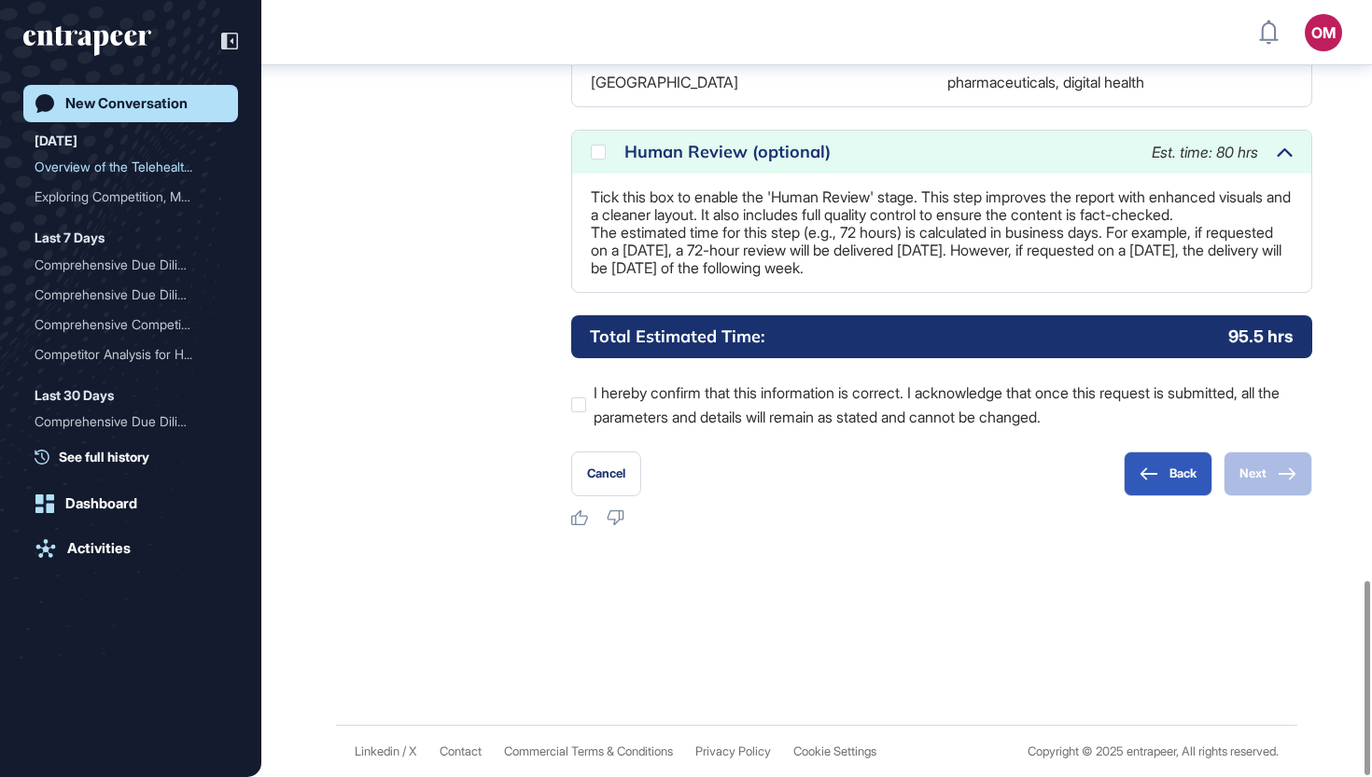
scroll to position [2320, 0]
click at [599, 145] on div at bounding box center [598, 152] width 15 height 15
click at [846, 416] on label "I hereby confirm that this information is correct. I acknowledge that once this…" at bounding box center [941, 405] width 741 height 49
click at [1277, 471] on icon at bounding box center [1286, 473] width 19 height 13
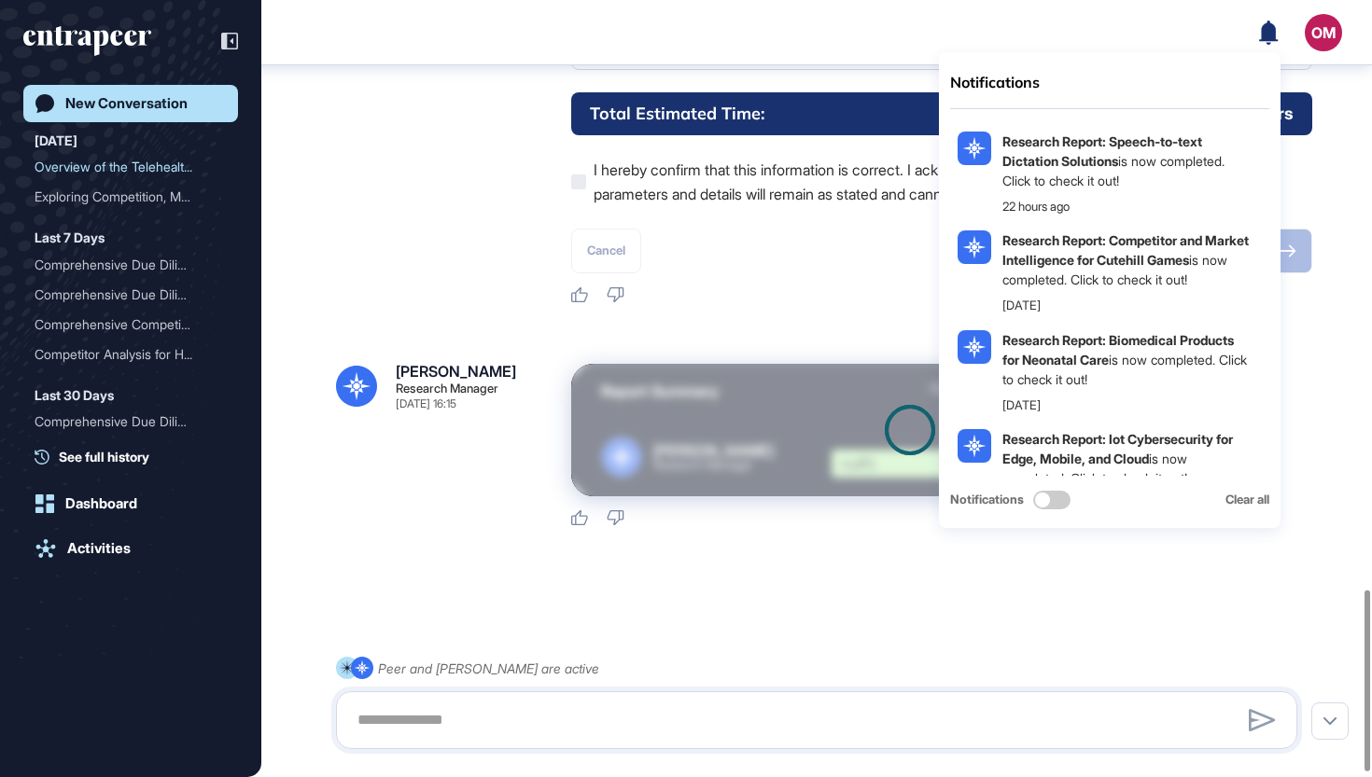
scroll to position [2527, 0]
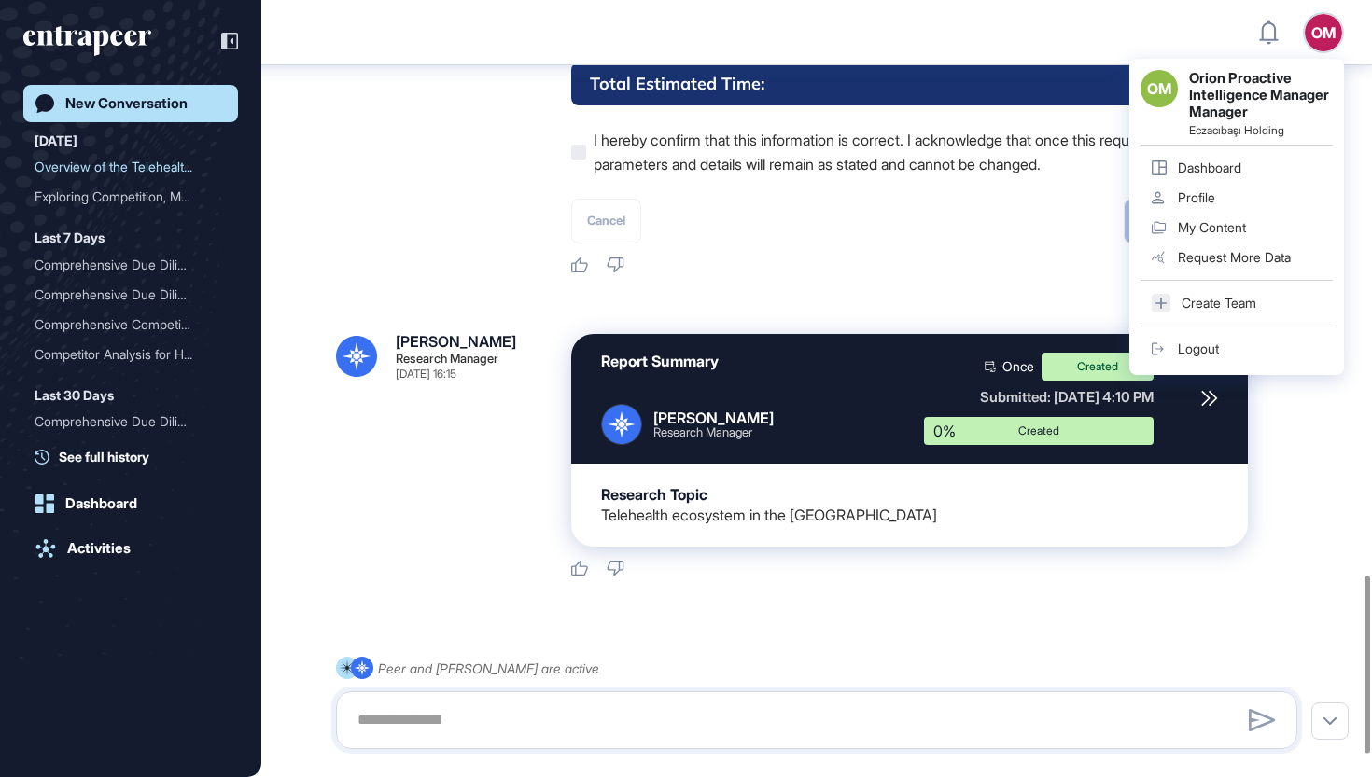
click at [1243, 338] on link "Logout" at bounding box center [1236, 349] width 192 height 30
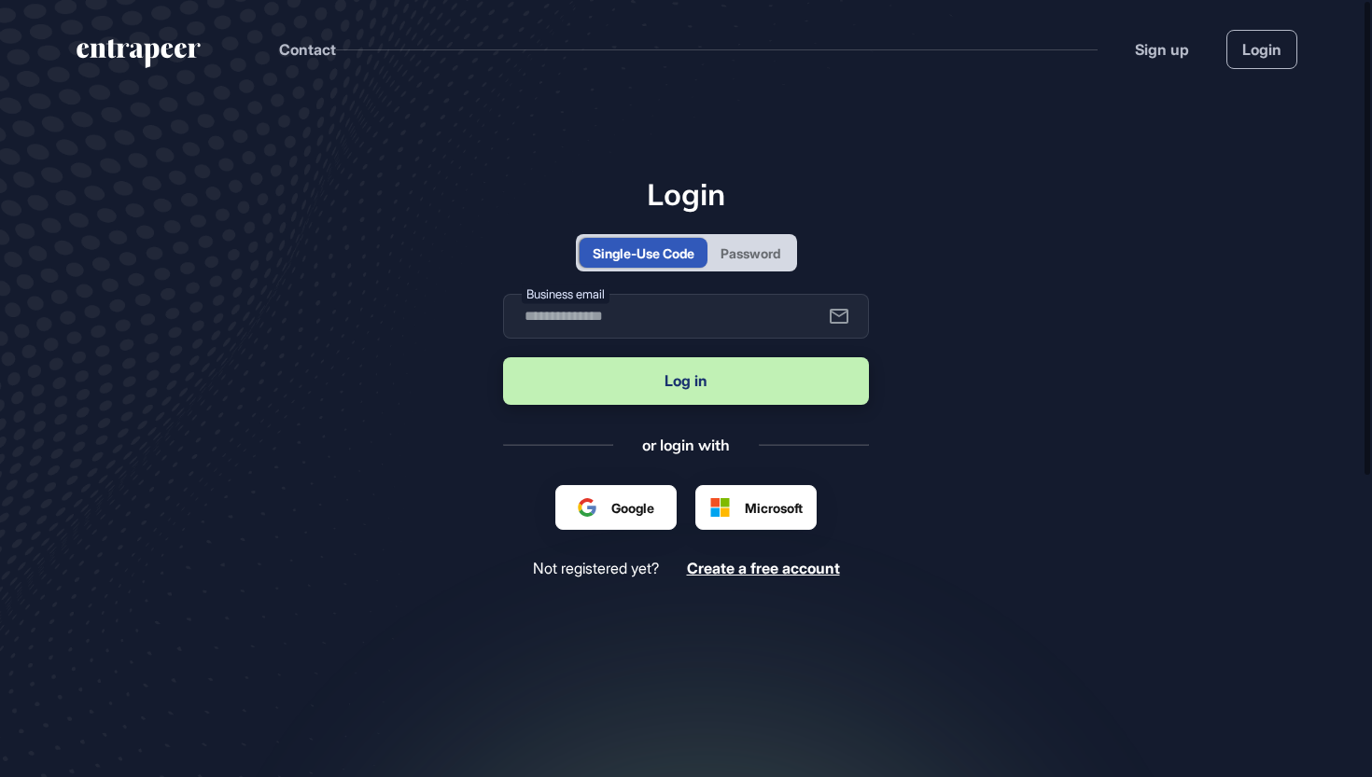
click at [754, 254] on div "Password" at bounding box center [750, 254] width 60 height 20
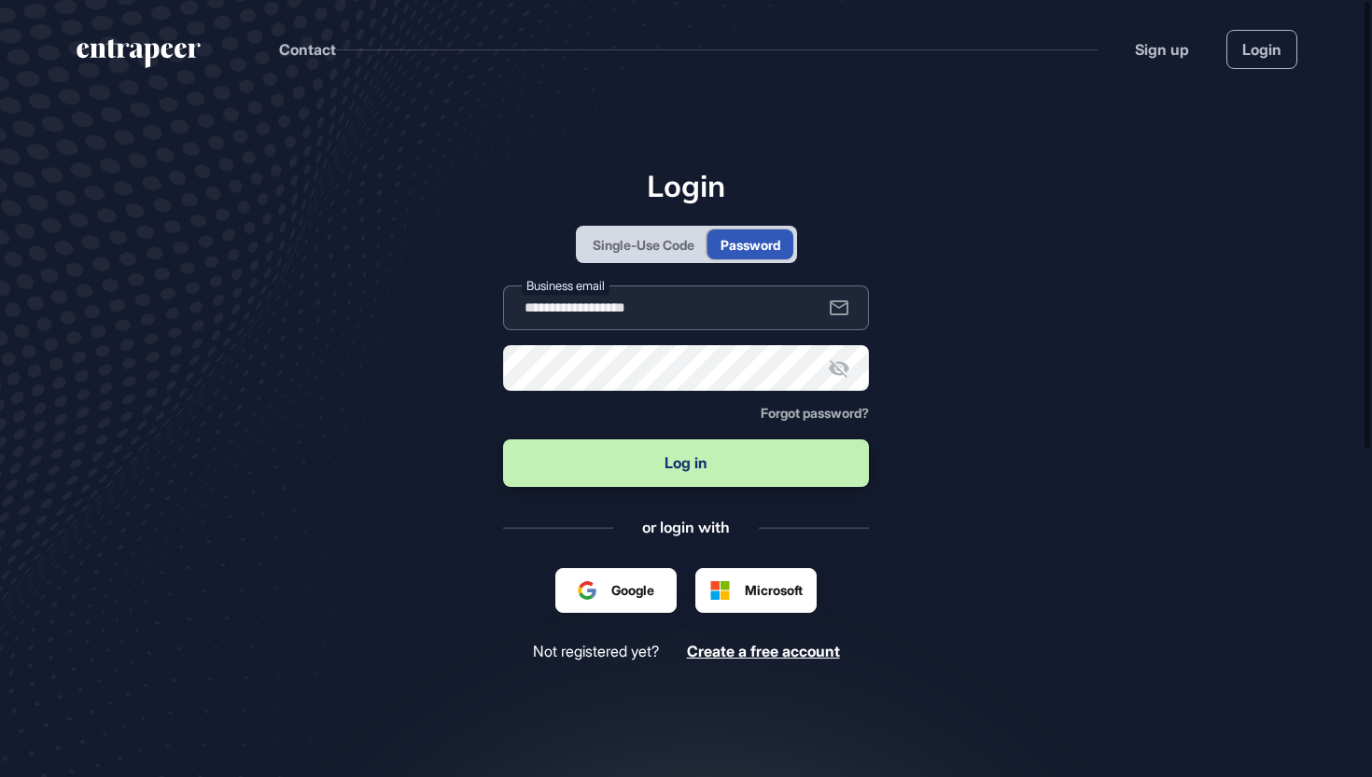
type input "**********"
click at [680, 466] on button "Log in" at bounding box center [686, 463] width 366 height 48
